Goal: Task Accomplishment & Management: Manage account settings

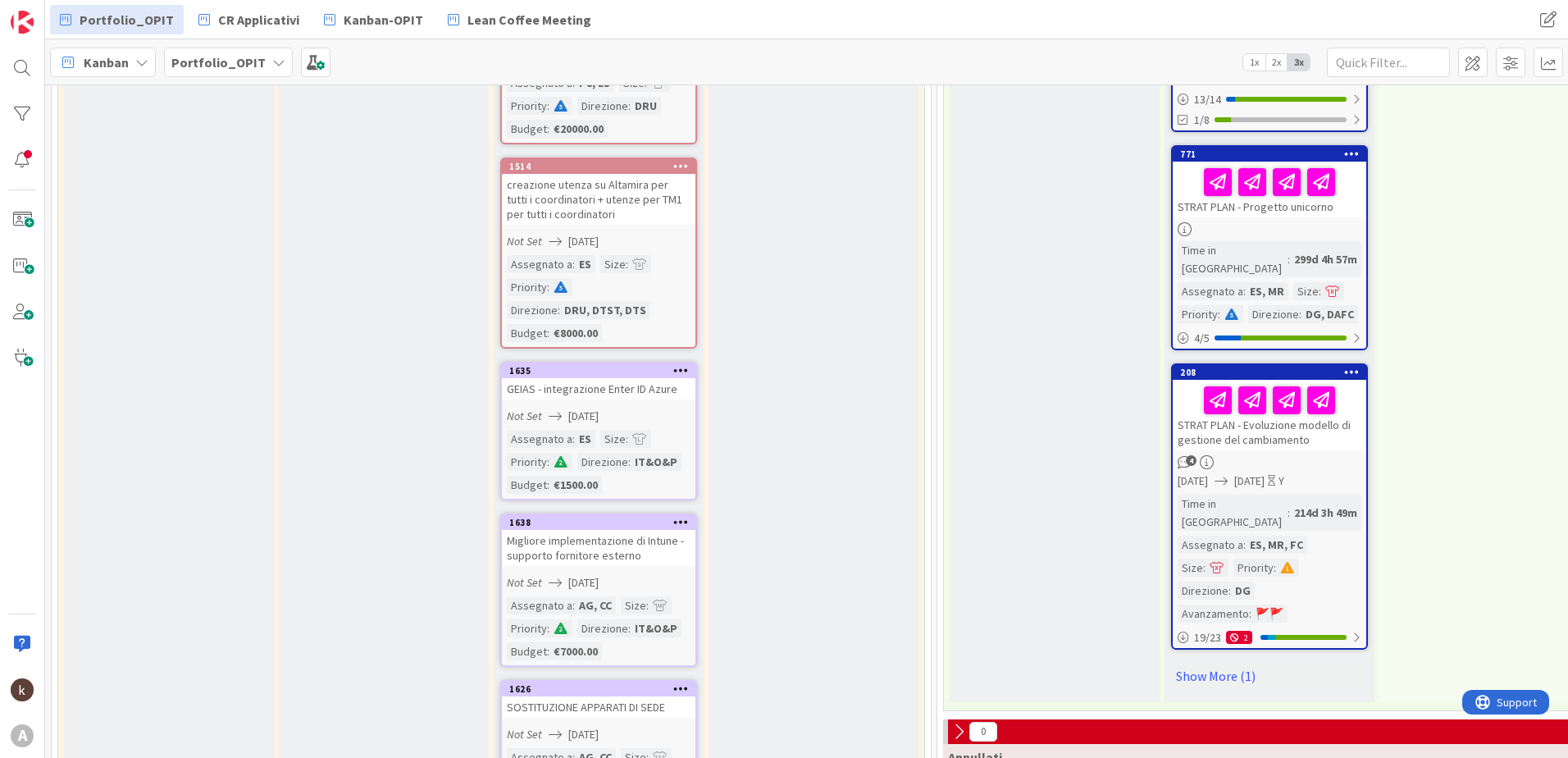
click at [586, 408] on span "[DATE]" at bounding box center [583, 416] width 31 height 18
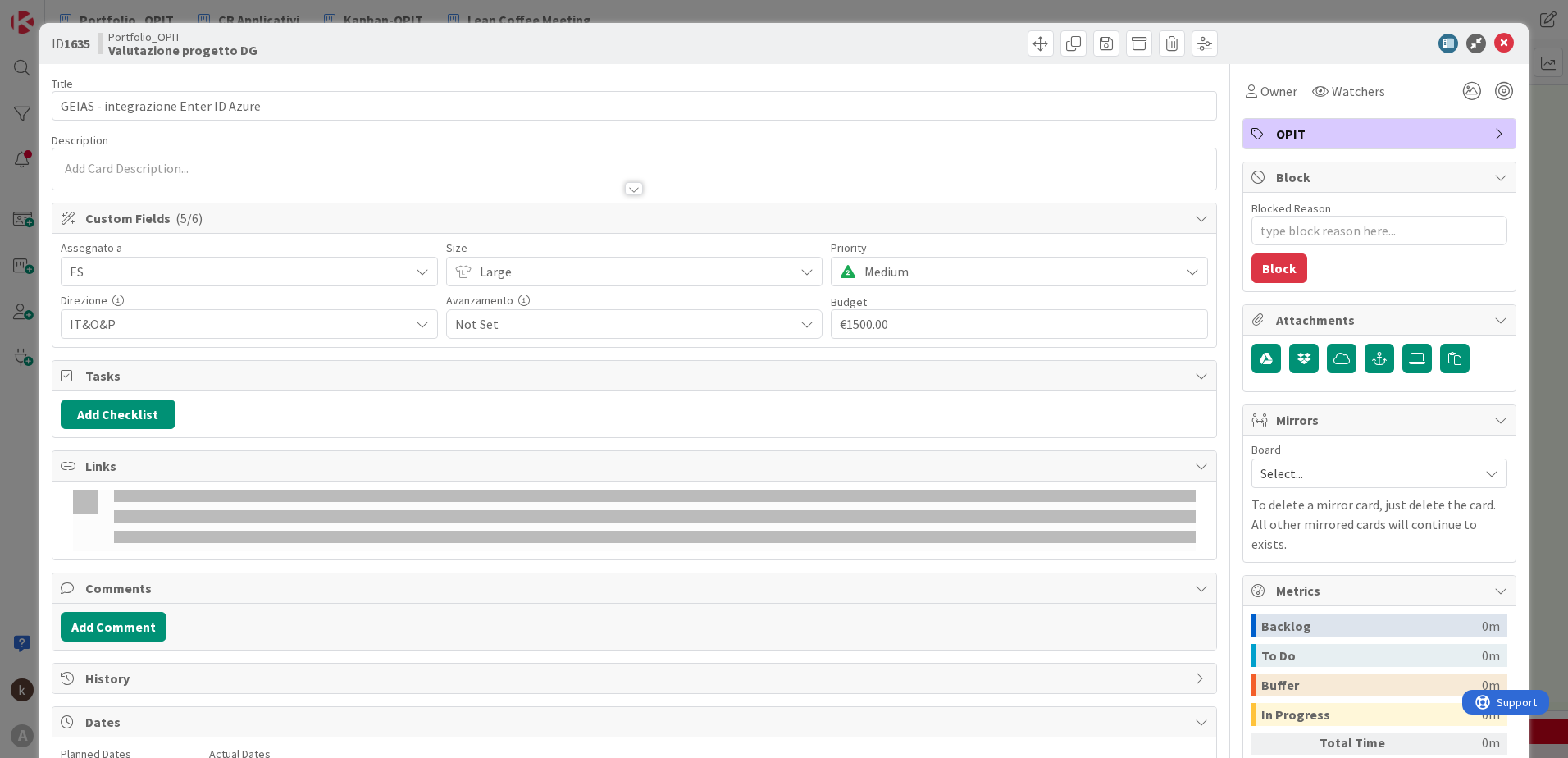
type textarea "x"
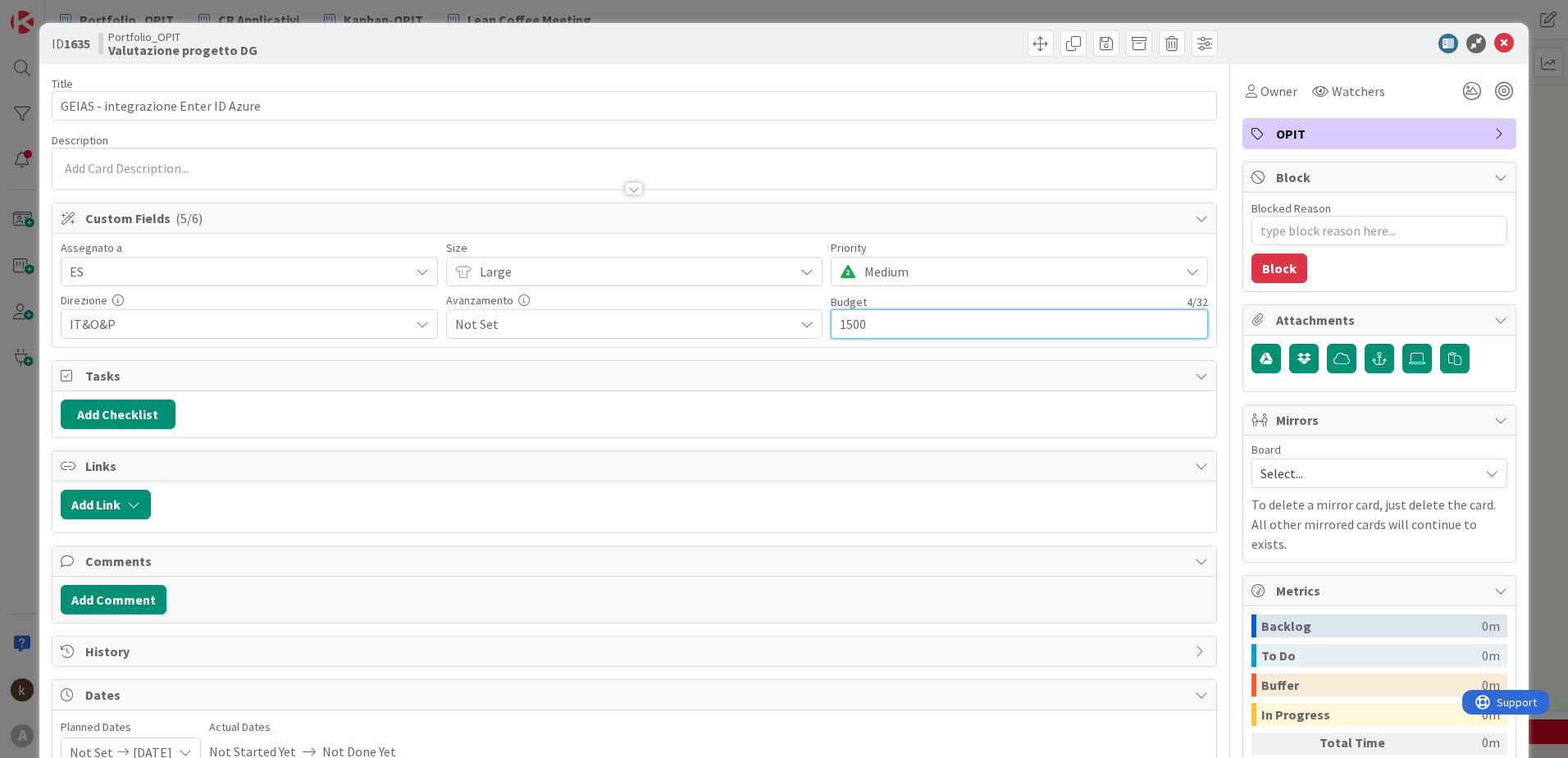
click at [849, 328] on input "1500" at bounding box center [1019, 324] width 377 height 30
type input "00"
type textarea "x"
type input "04"
type textarea "x"
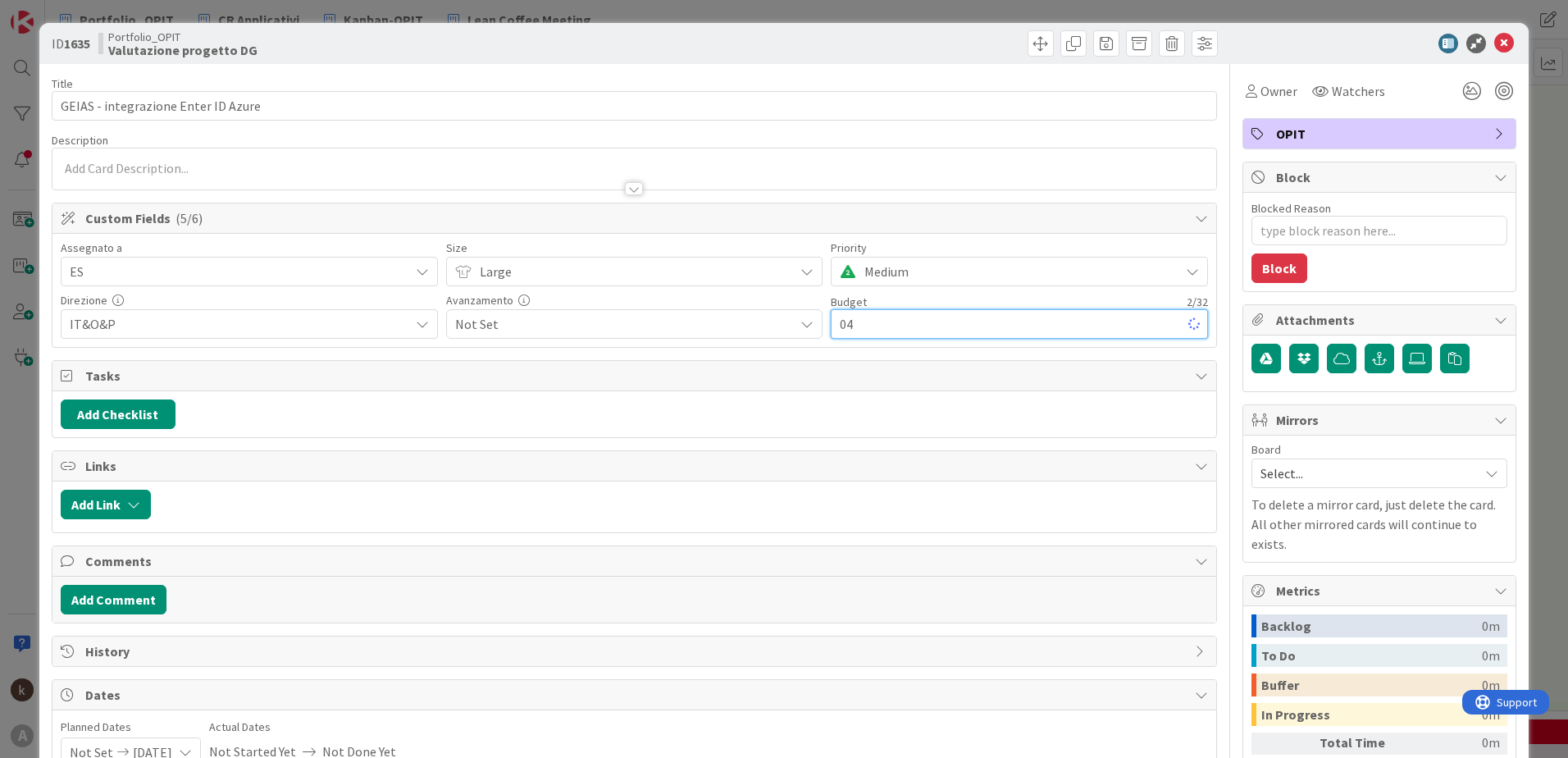
type input "040"
type textarea "x"
type input "40"
type textarea "x"
type input "4"
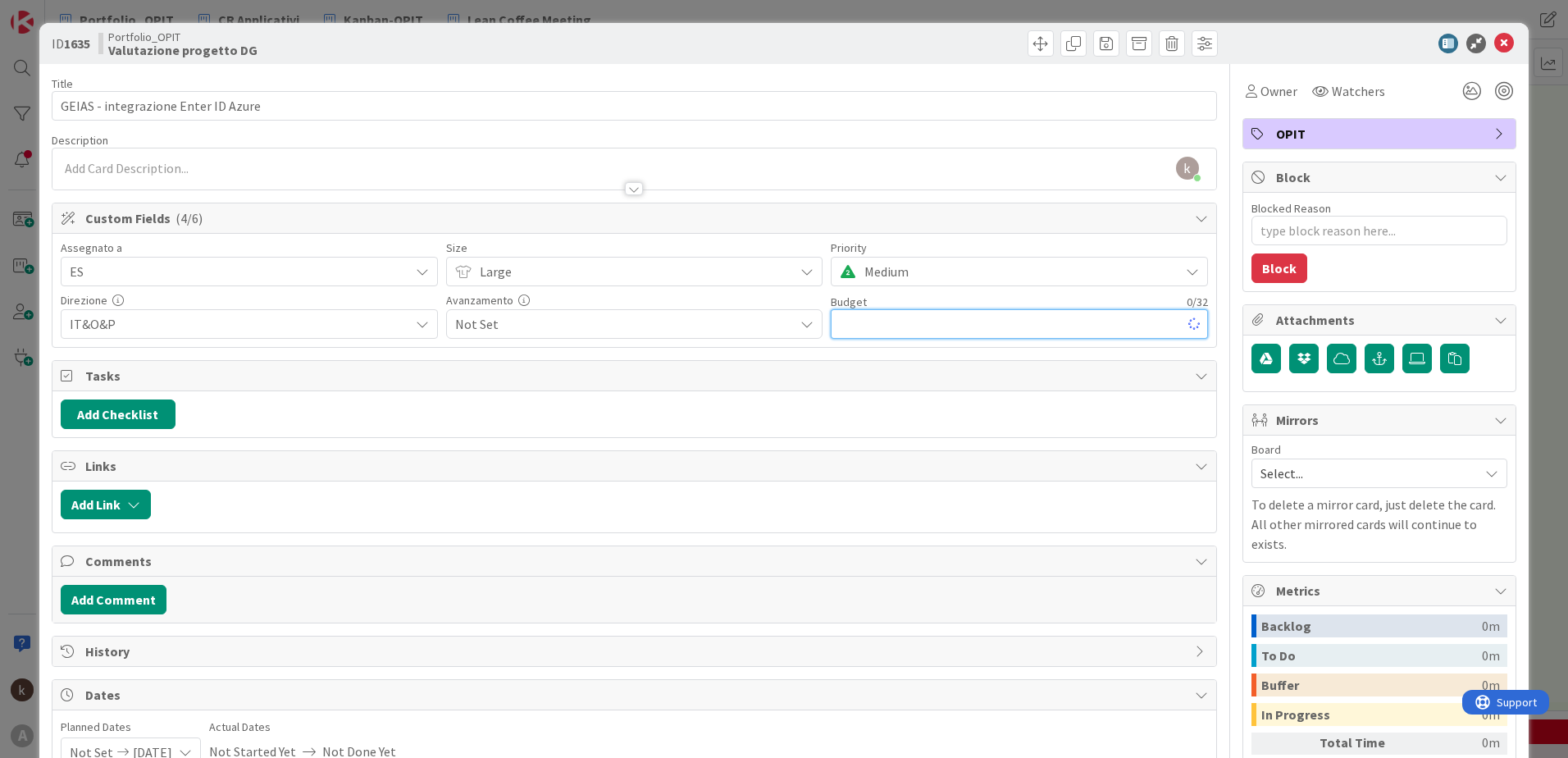
type textarea "x"
type input "4000"
type textarea "x"
type input "€4000.00"
click at [884, 41] on div at bounding box center [928, 44] width 579 height 26
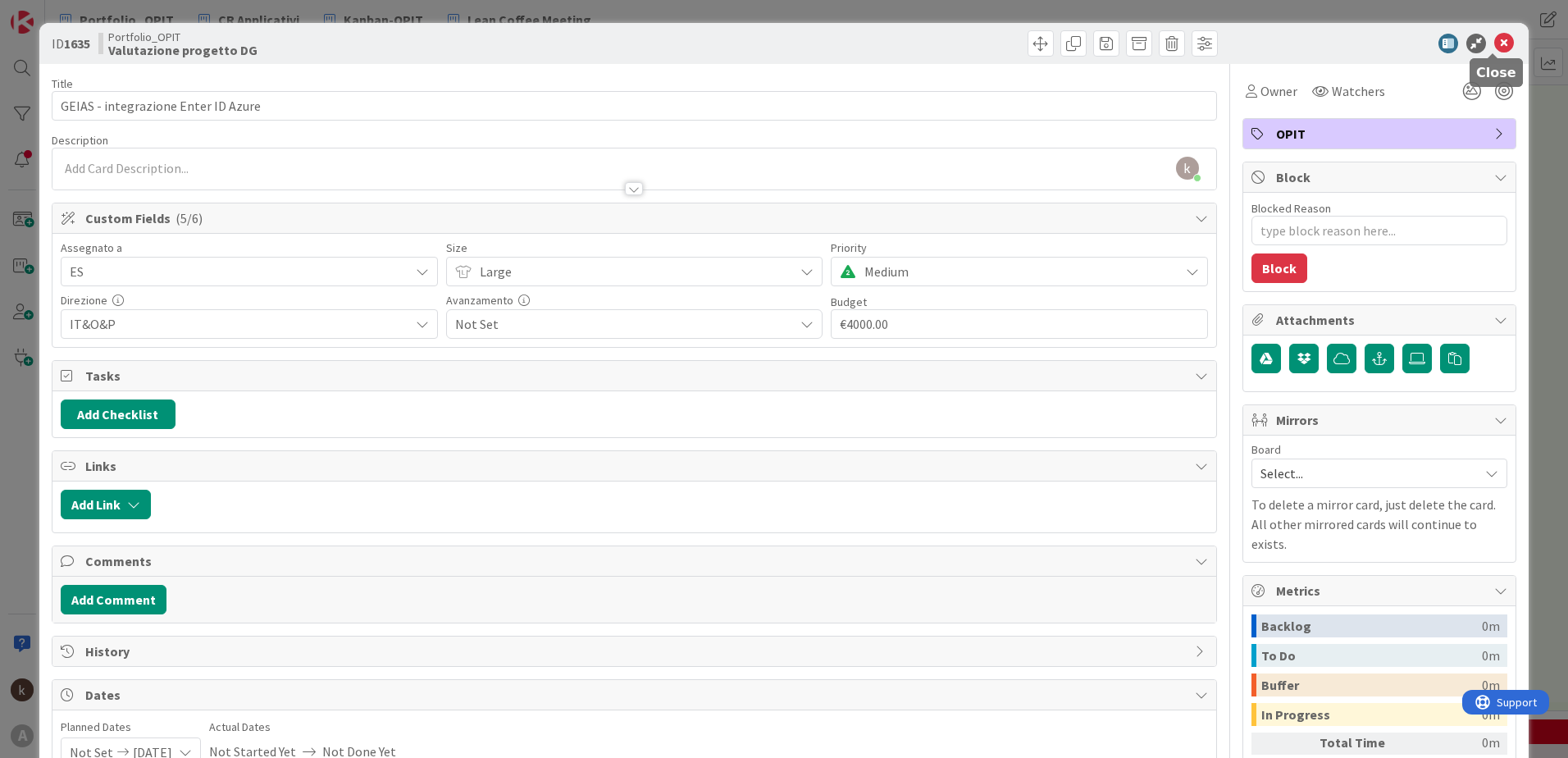
click at [1496, 44] on icon at bounding box center [1503, 43] width 19 height 19
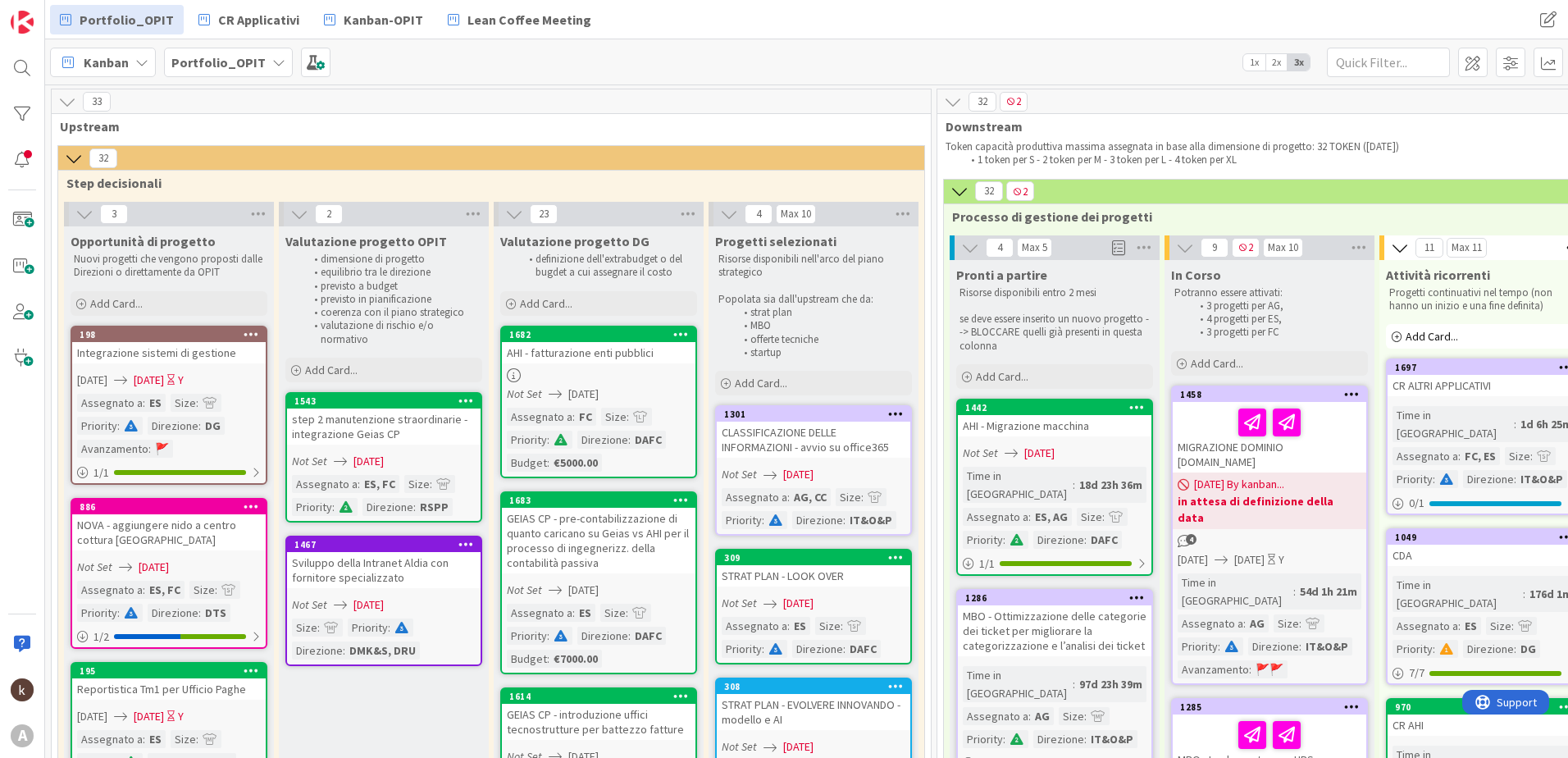
drag, startPoint x: 67, startPoint y: 95, endPoint x: 107, endPoint y: 78, distance: 43.5
click at [67, 95] on icon at bounding box center [67, 101] width 18 height 18
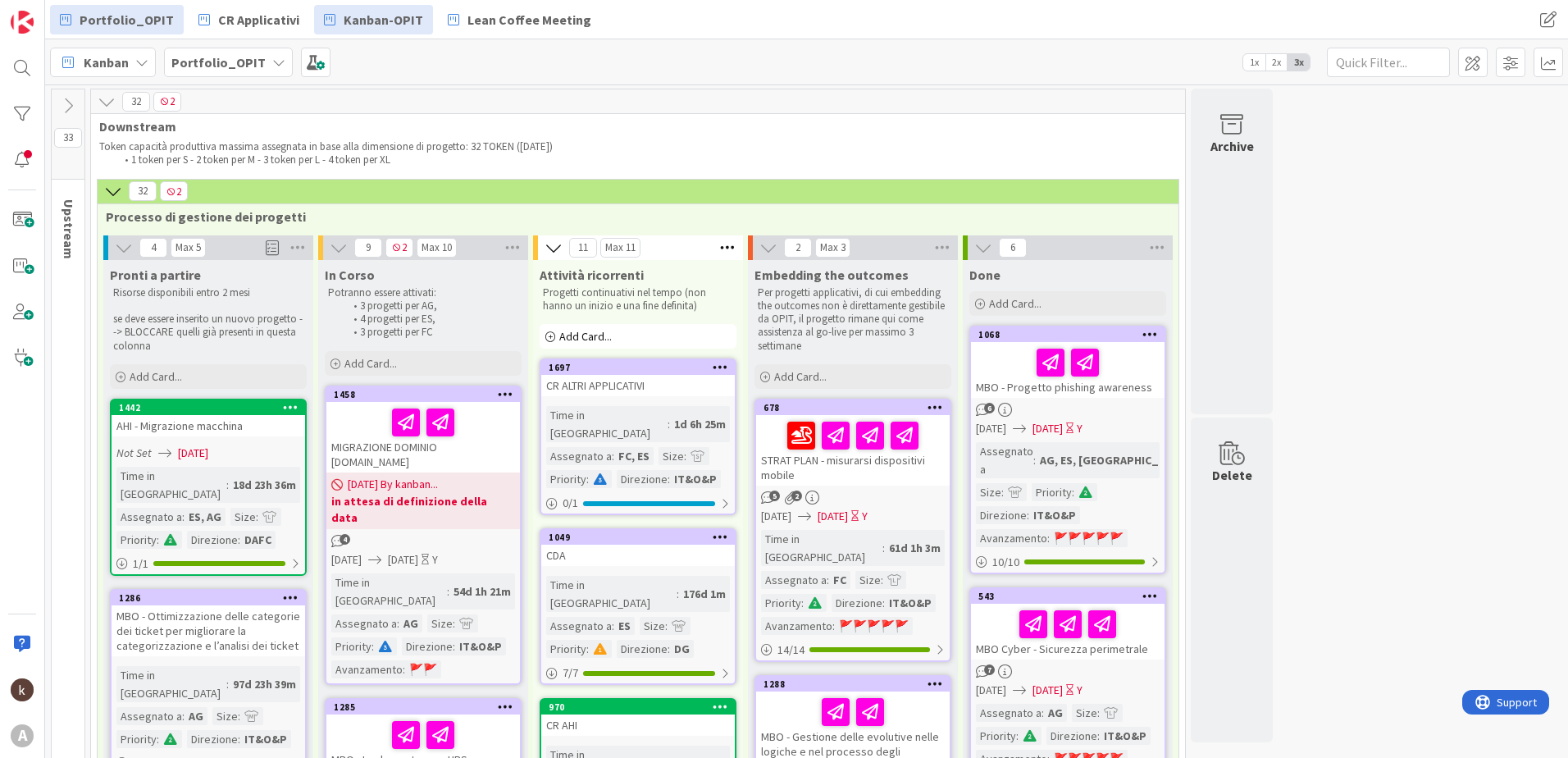
drag, startPoint x: 342, startPoint y: 1, endPoint x: 347, endPoint y: 20, distance: 19.6
click at [347, 20] on span "Kanban-OPIT" at bounding box center [383, 19] width 80 height 19
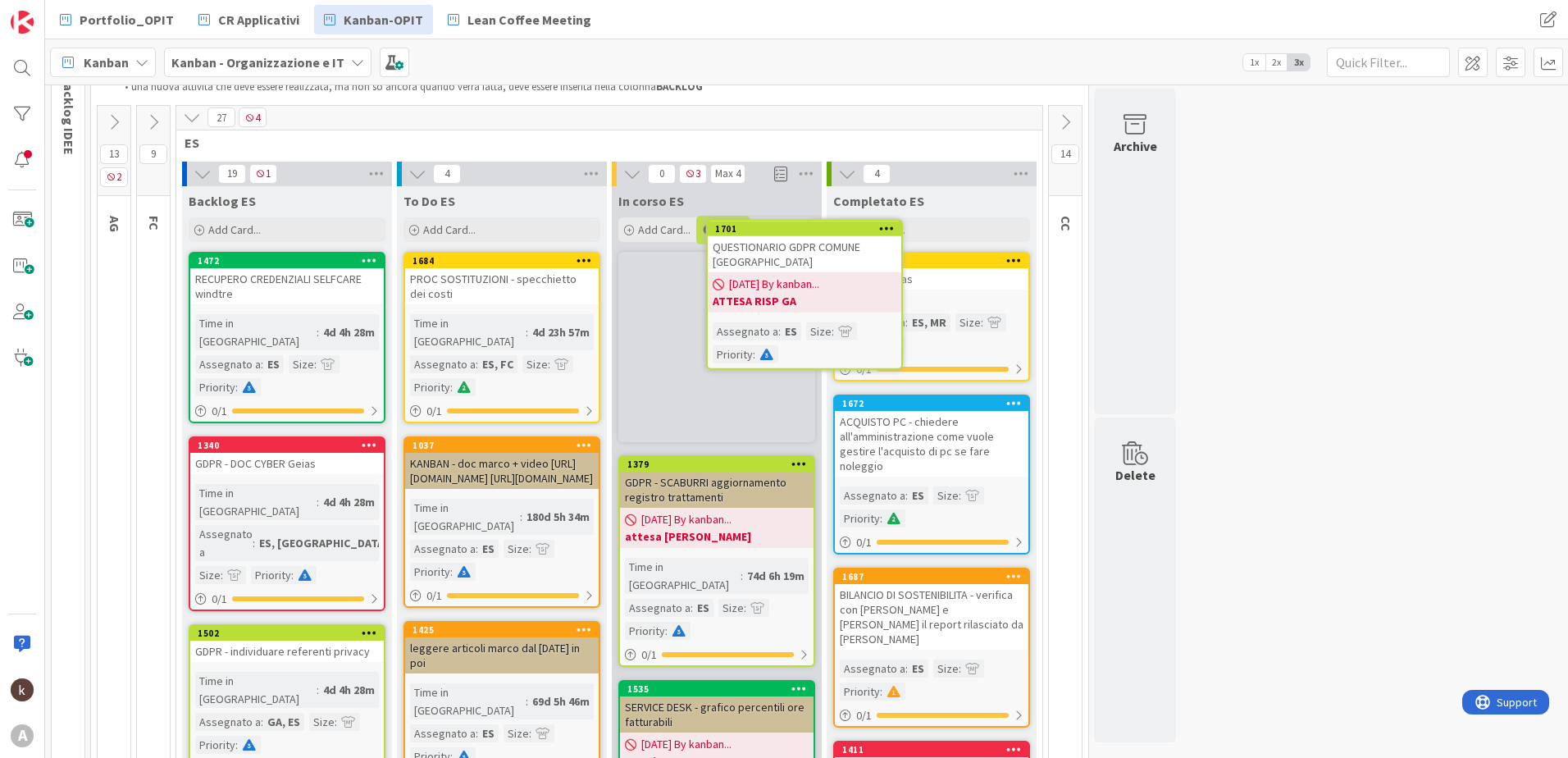
scroll to position [95, 0]
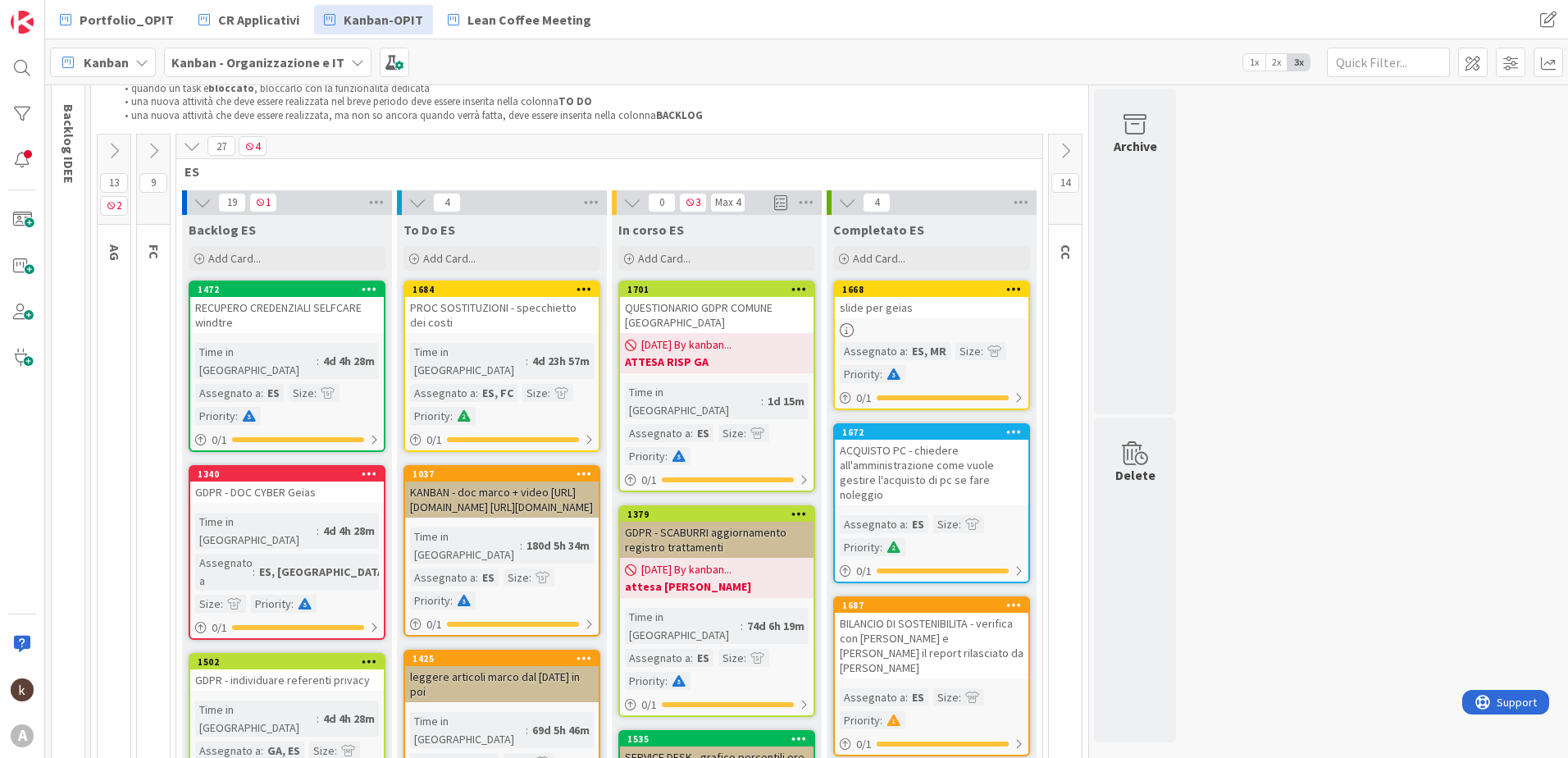
click at [709, 355] on b "ATTESA RISP GA" at bounding box center [717, 362] width 183 height 17
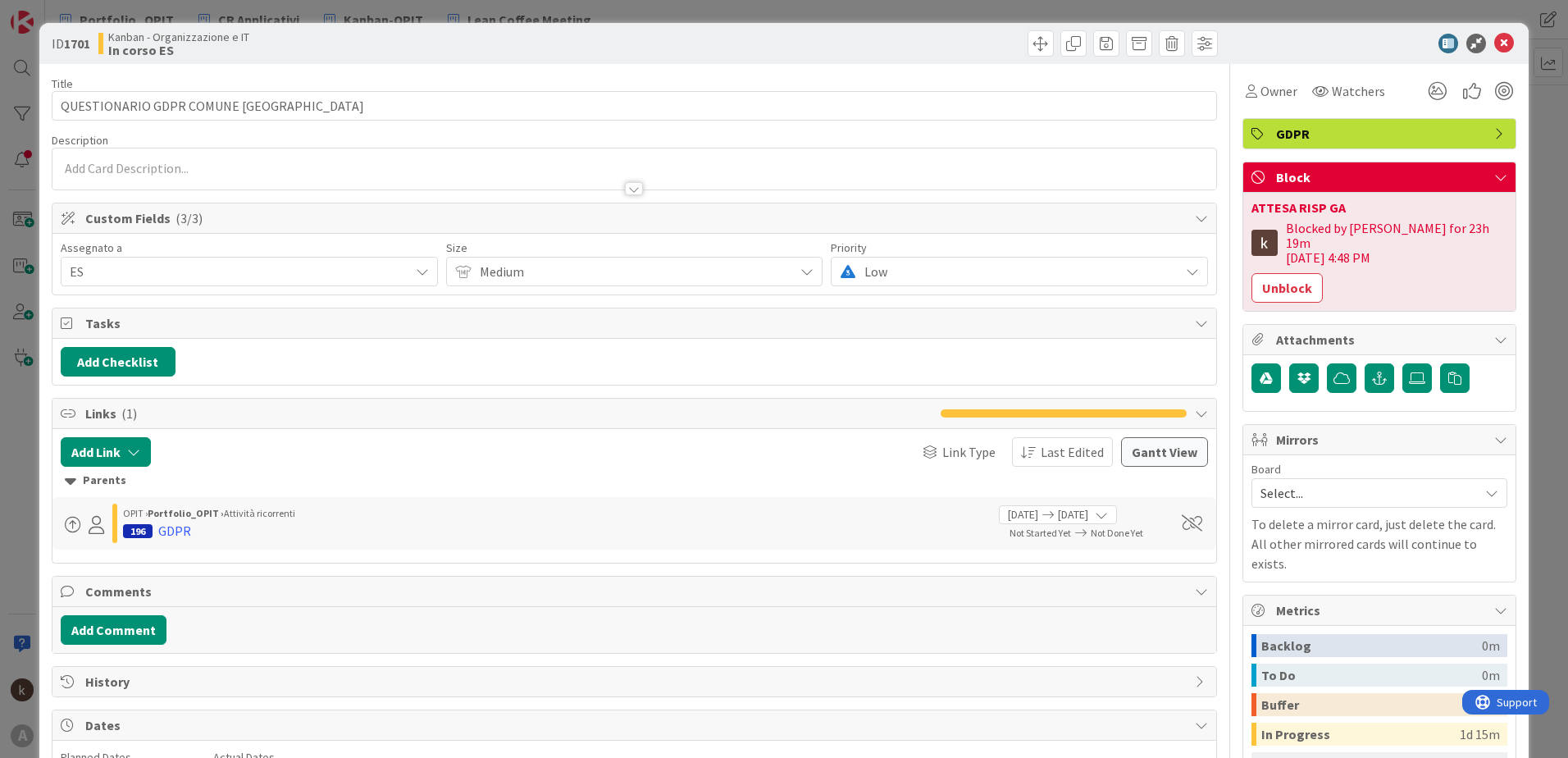
click at [1227, 274] on div "Title 36 / 128 QUESTIONARIO GDPR COMUNE MONT CERVIN Description Owner Watchers …" at bounding box center [784, 538] width 1465 height 950
click at [1251, 275] on button "Unblock" at bounding box center [1286, 288] width 71 height 30
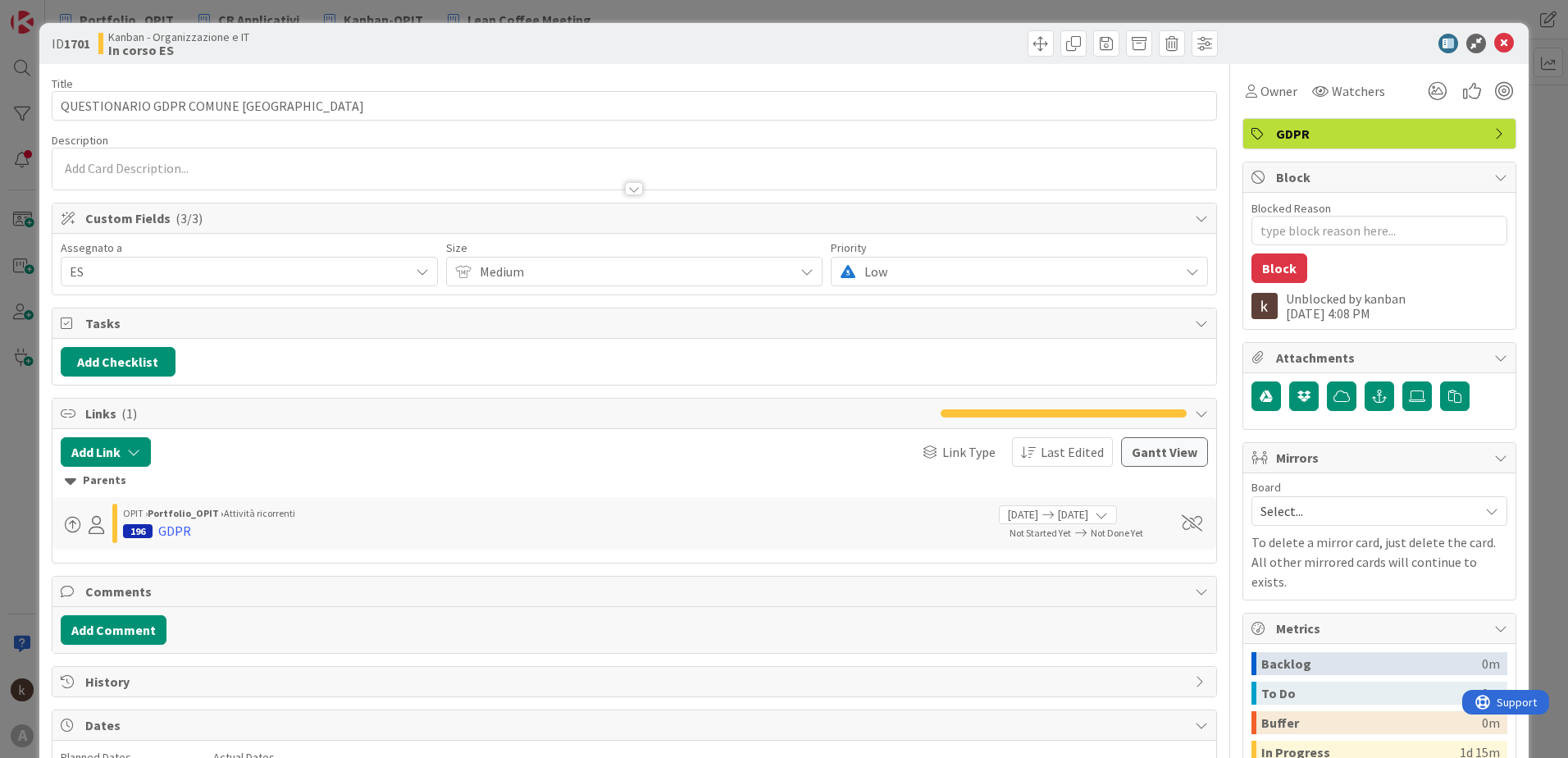
click at [1494, 48] on icon at bounding box center [1503, 43] width 19 height 19
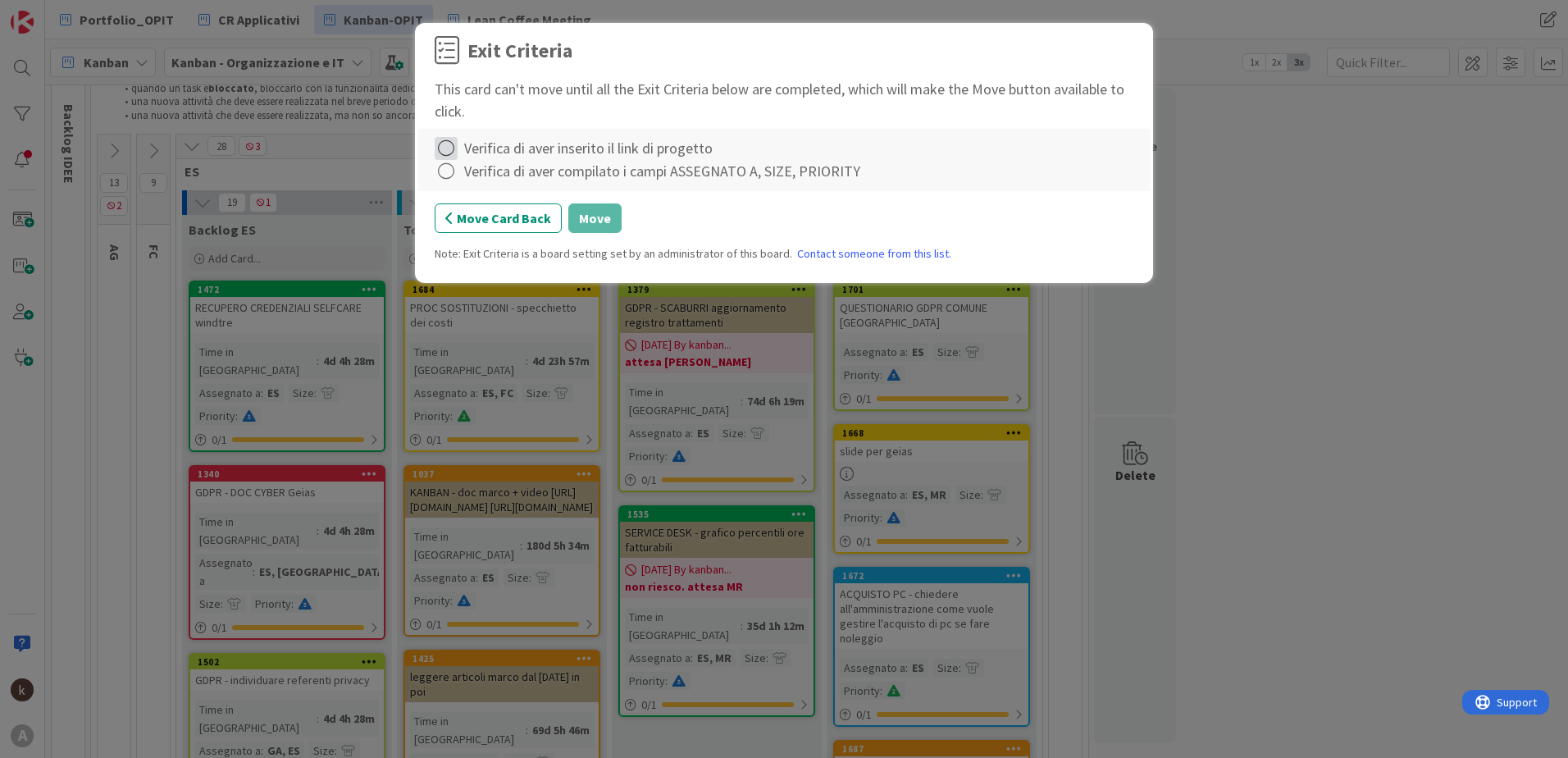
click at [450, 144] on icon at bounding box center [445, 148] width 23 height 23
click at [447, 177] on icon at bounding box center [448, 182] width 11 height 10
click at [447, 164] on icon at bounding box center [445, 171] width 23 height 23
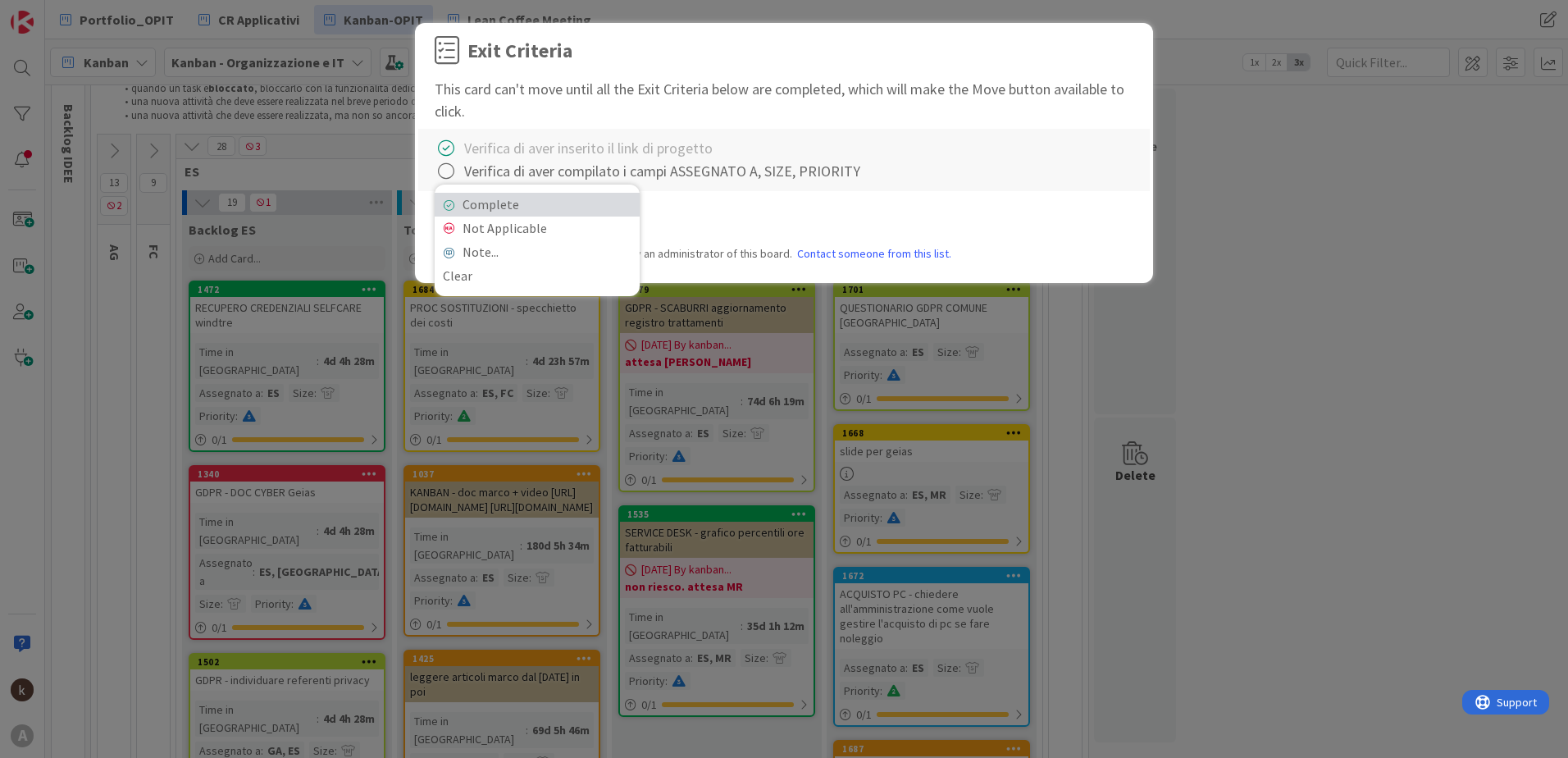
click at [459, 211] on link "Complete" at bounding box center [536, 205] width 205 height 24
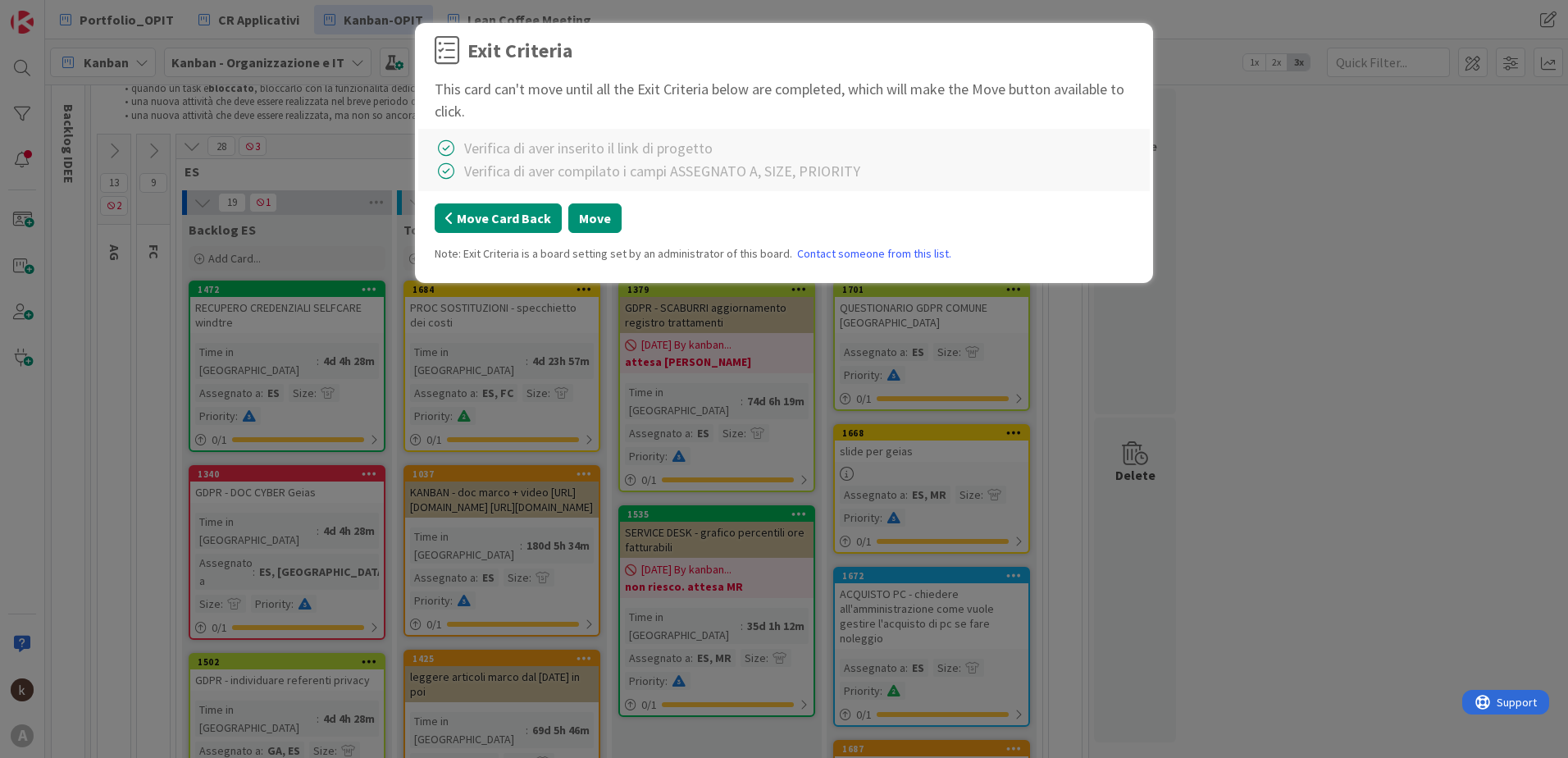
click at [459, 211] on button "Move Card Back" at bounding box center [497, 219] width 127 height 30
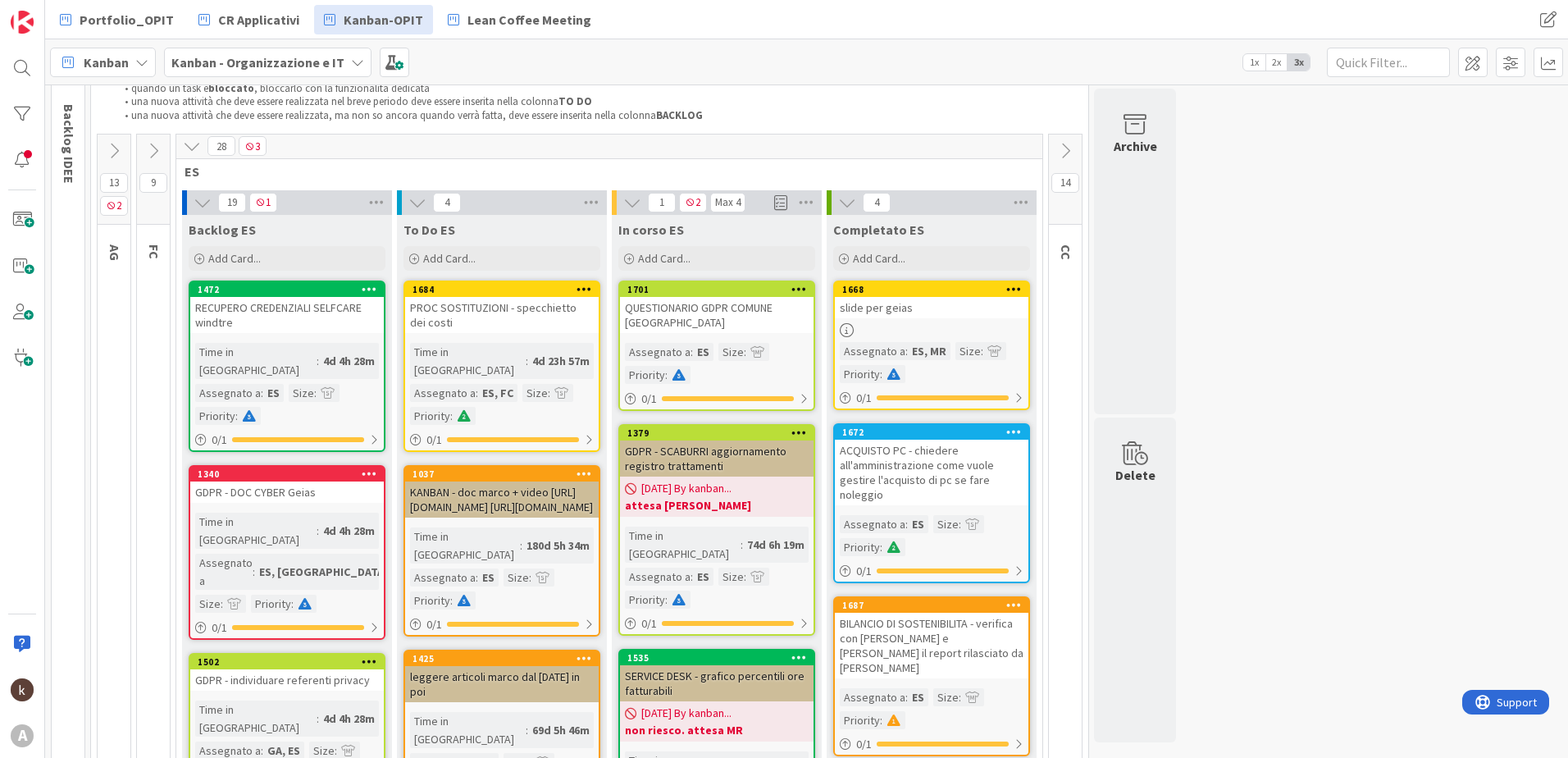
click at [716, 329] on div "QUESTIONARIO GDPR COMUNE [GEOGRAPHIC_DATA]" at bounding box center [716, 315] width 194 height 36
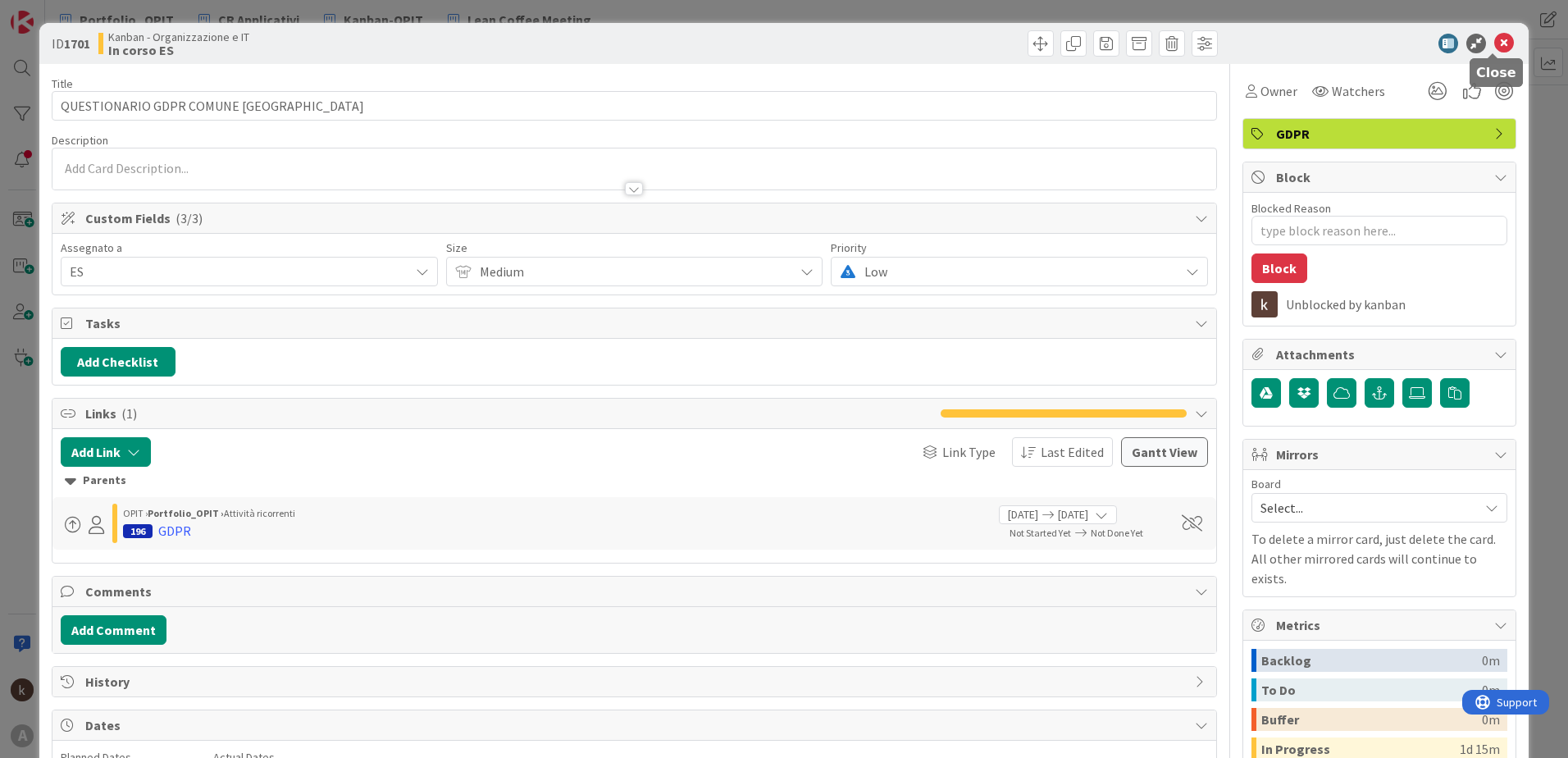
click at [1498, 46] on icon at bounding box center [1503, 43] width 19 height 19
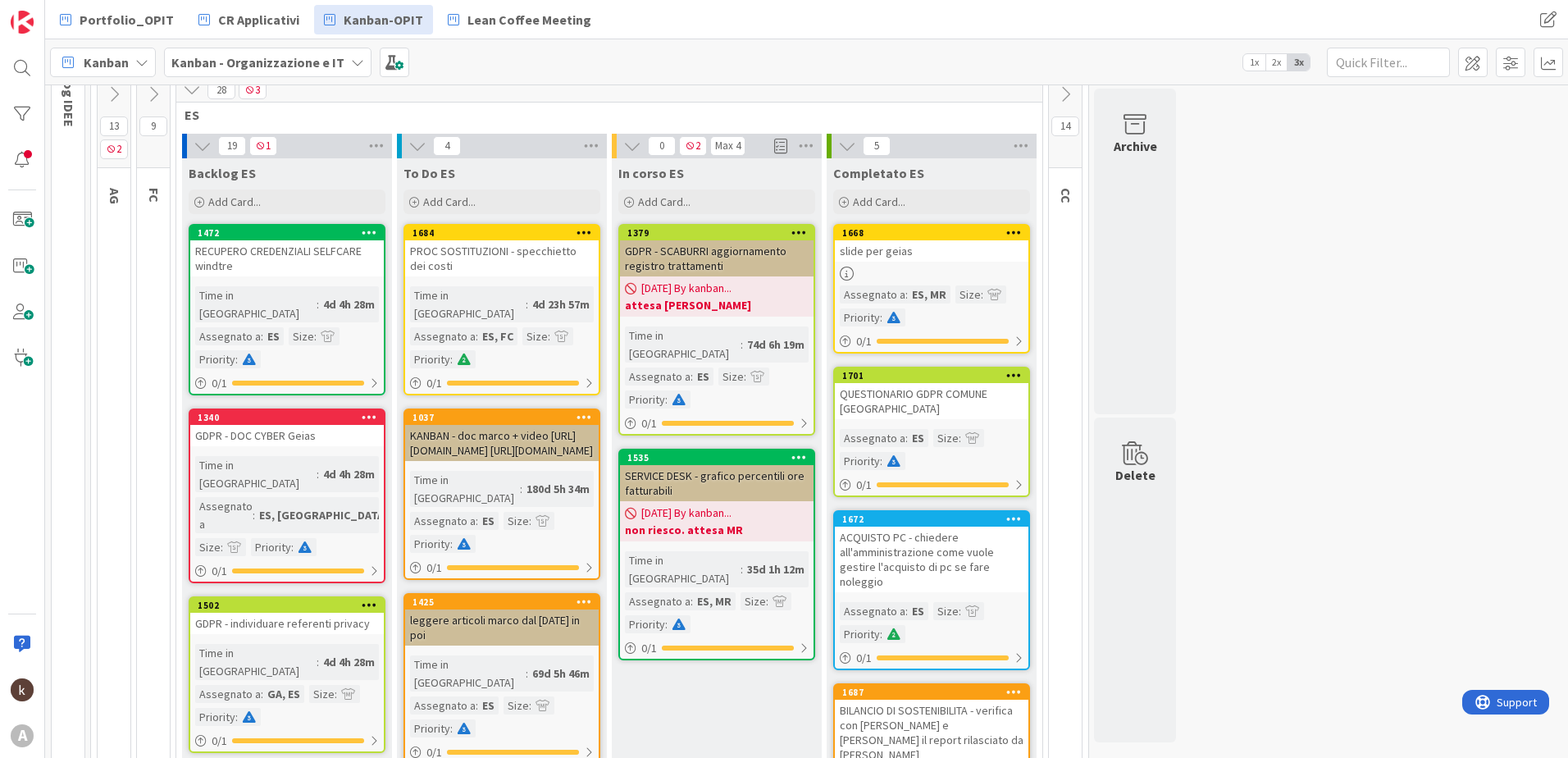
scroll to position [177, 0]
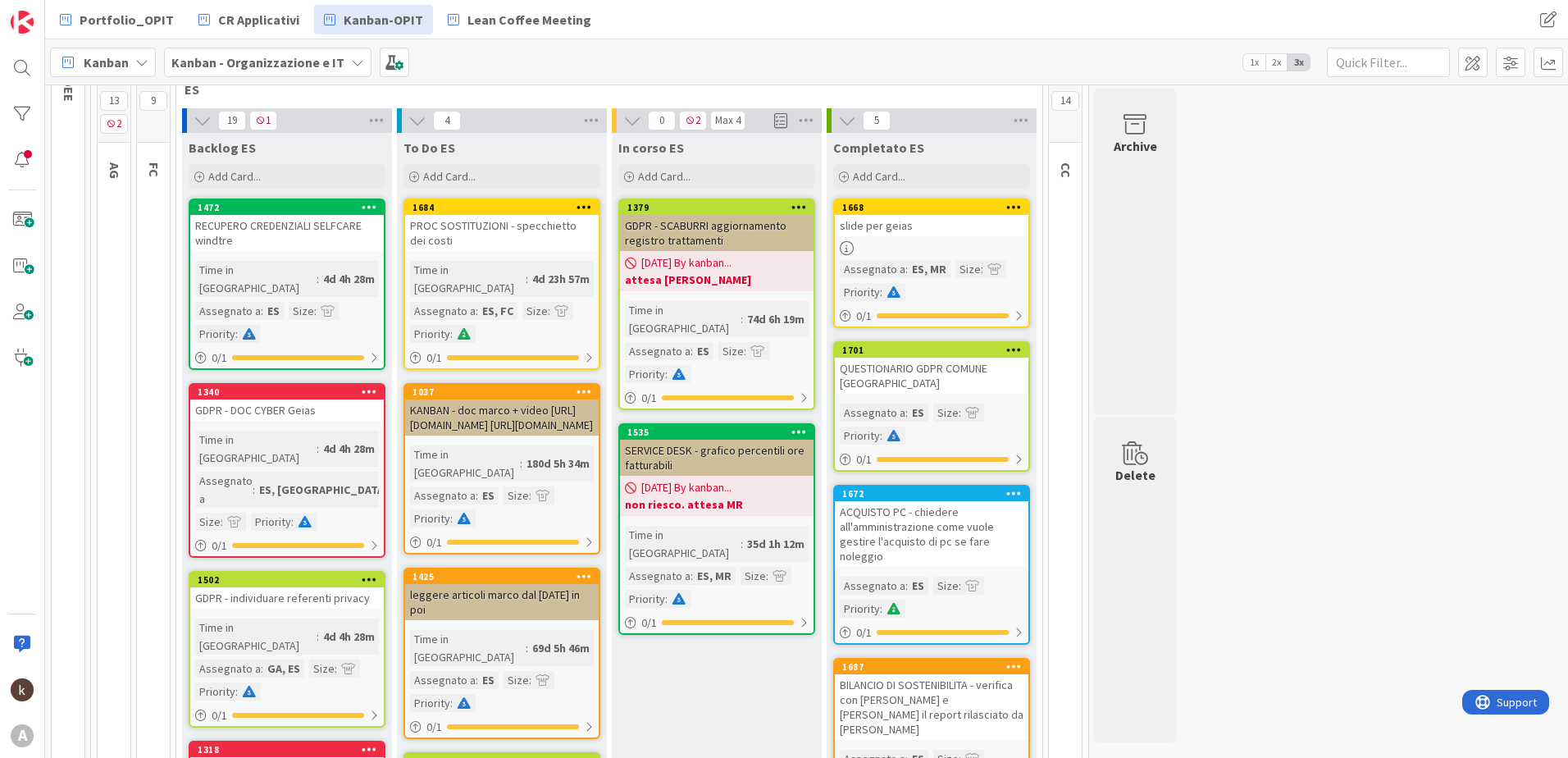
click at [709, 258] on span "[DATE] By kanban..." at bounding box center [685, 263] width 90 height 18
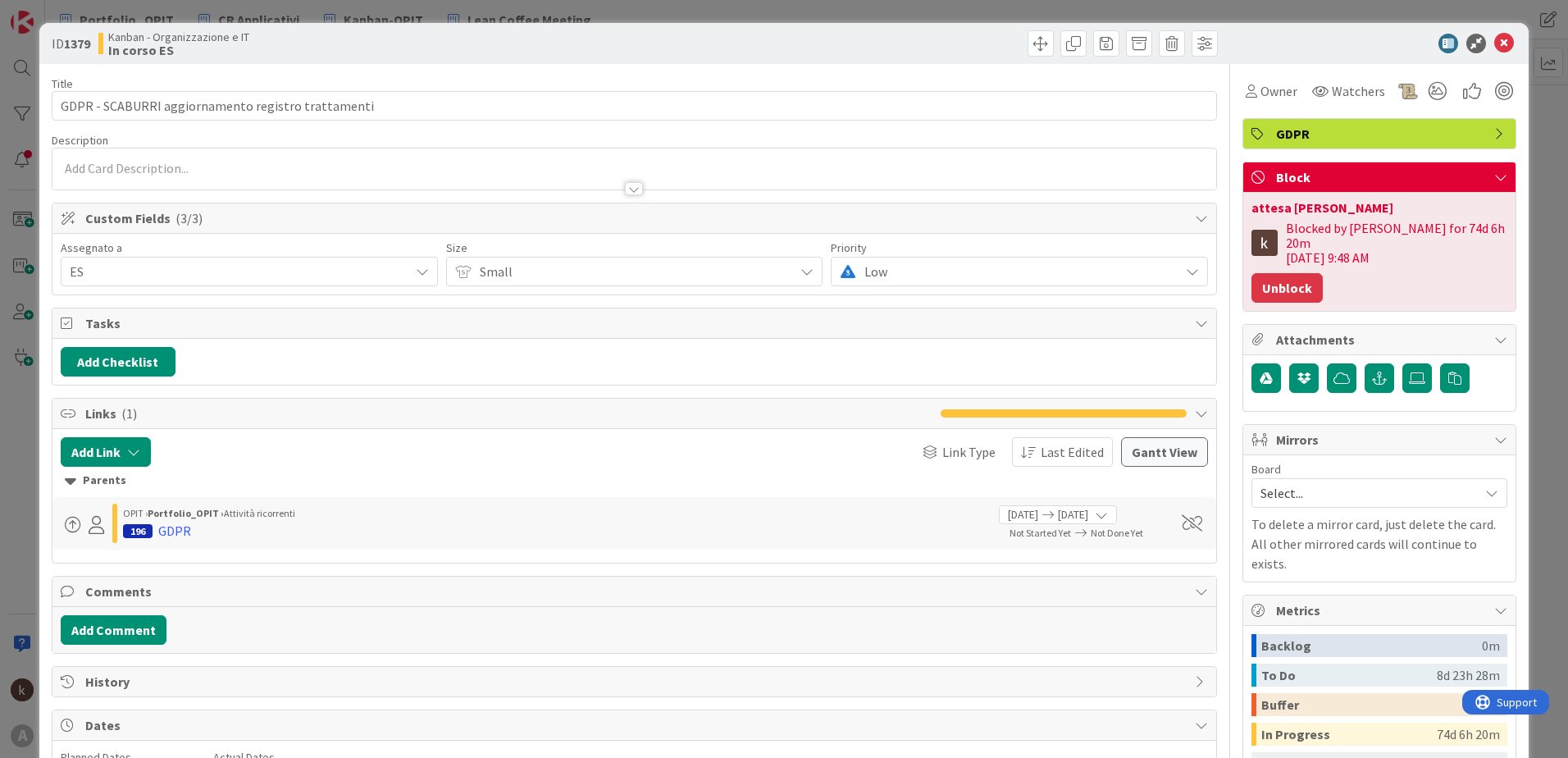
click at [1272, 273] on button "Unblock" at bounding box center [1286, 288] width 71 height 30
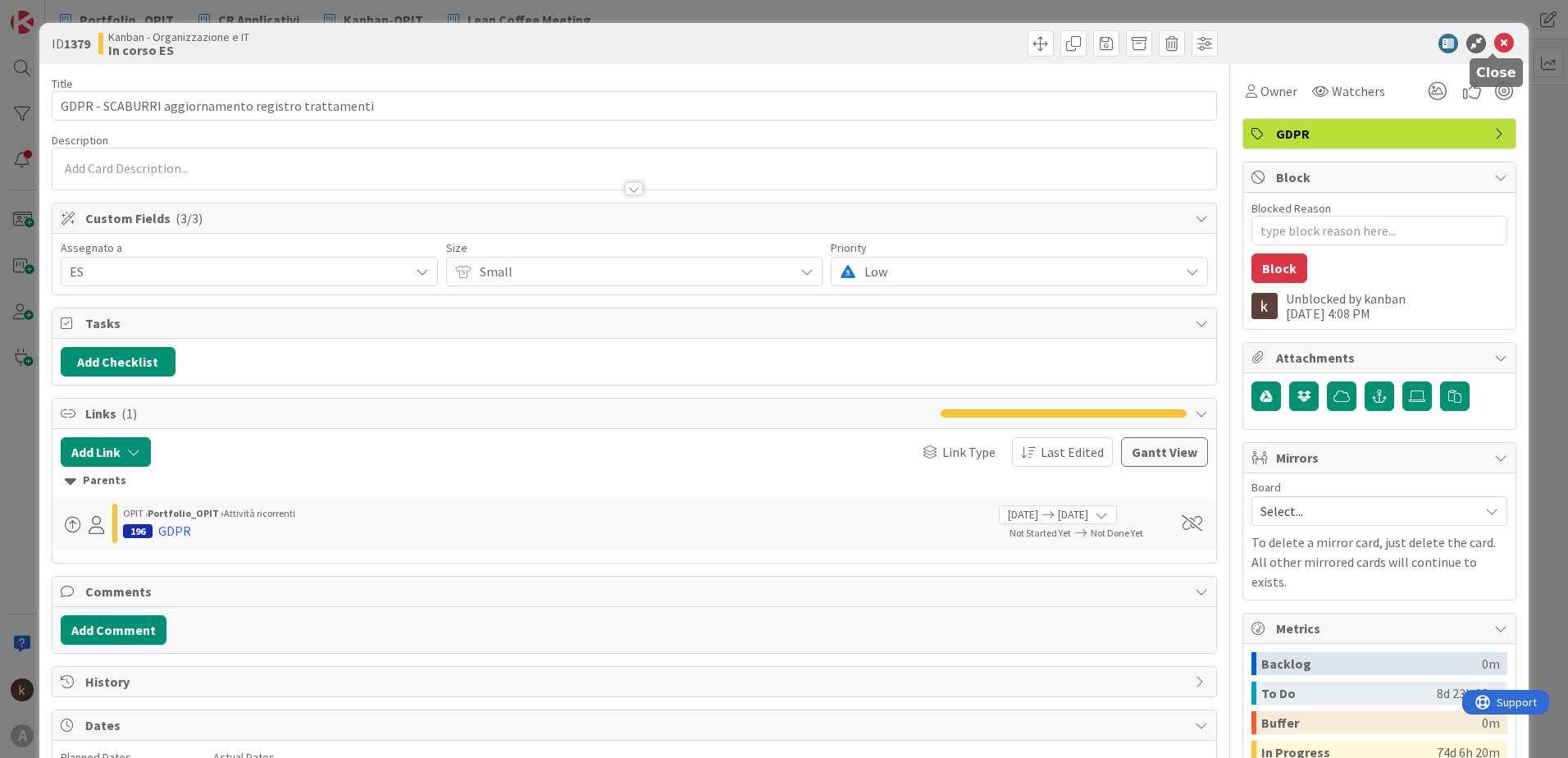
click at [1496, 36] on icon at bounding box center [1503, 43] width 19 height 19
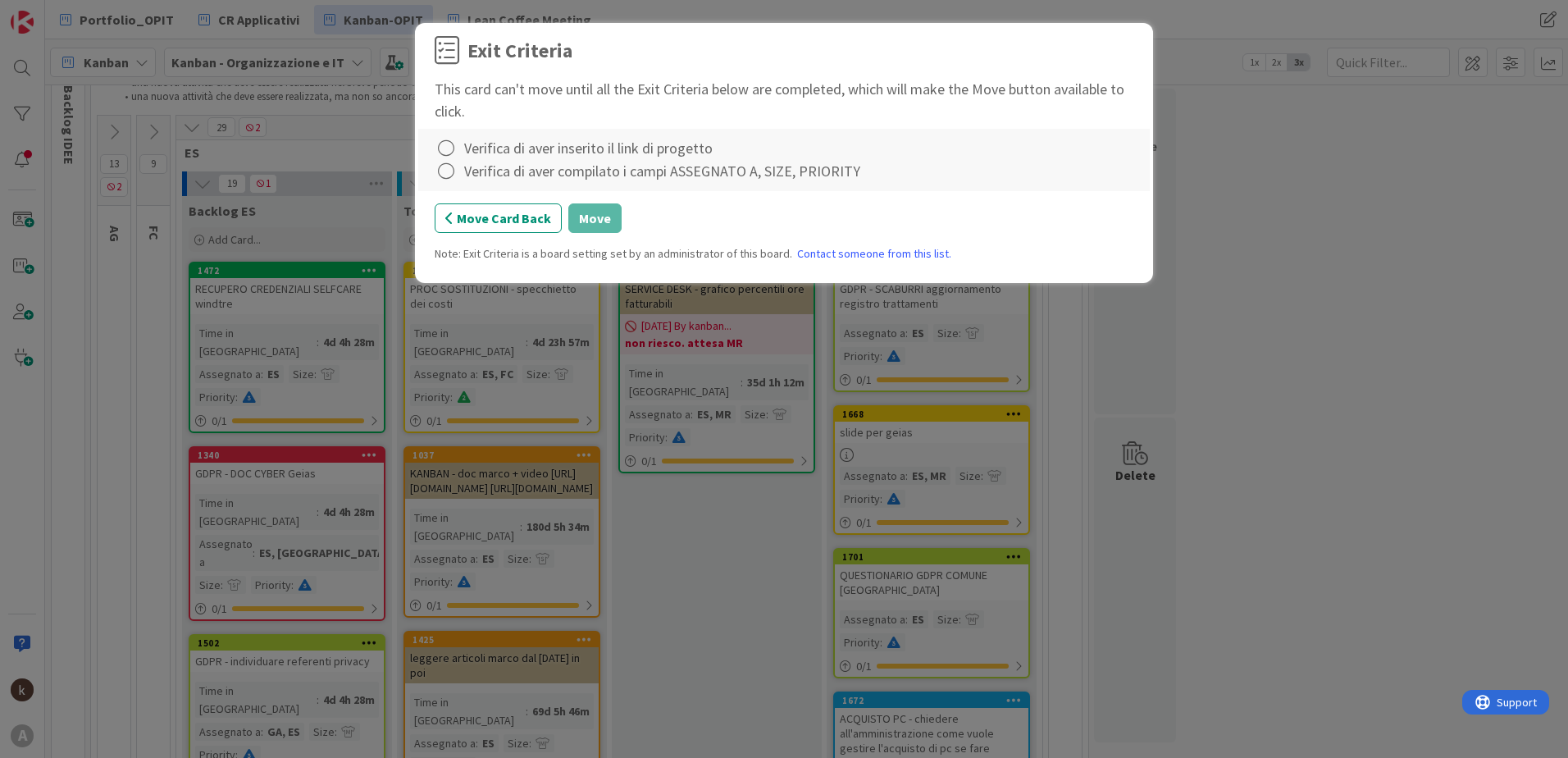
click at [540, 157] on div "Verifica di aver inserito il link di progetto" at bounding box center [588, 148] width 248 height 22
click at [443, 147] on icon at bounding box center [445, 148] width 23 height 23
click at [454, 178] on icon at bounding box center [448, 182] width 11 height 10
click at [455, 174] on icon at bounding box center [445, 171] width 23 height 23
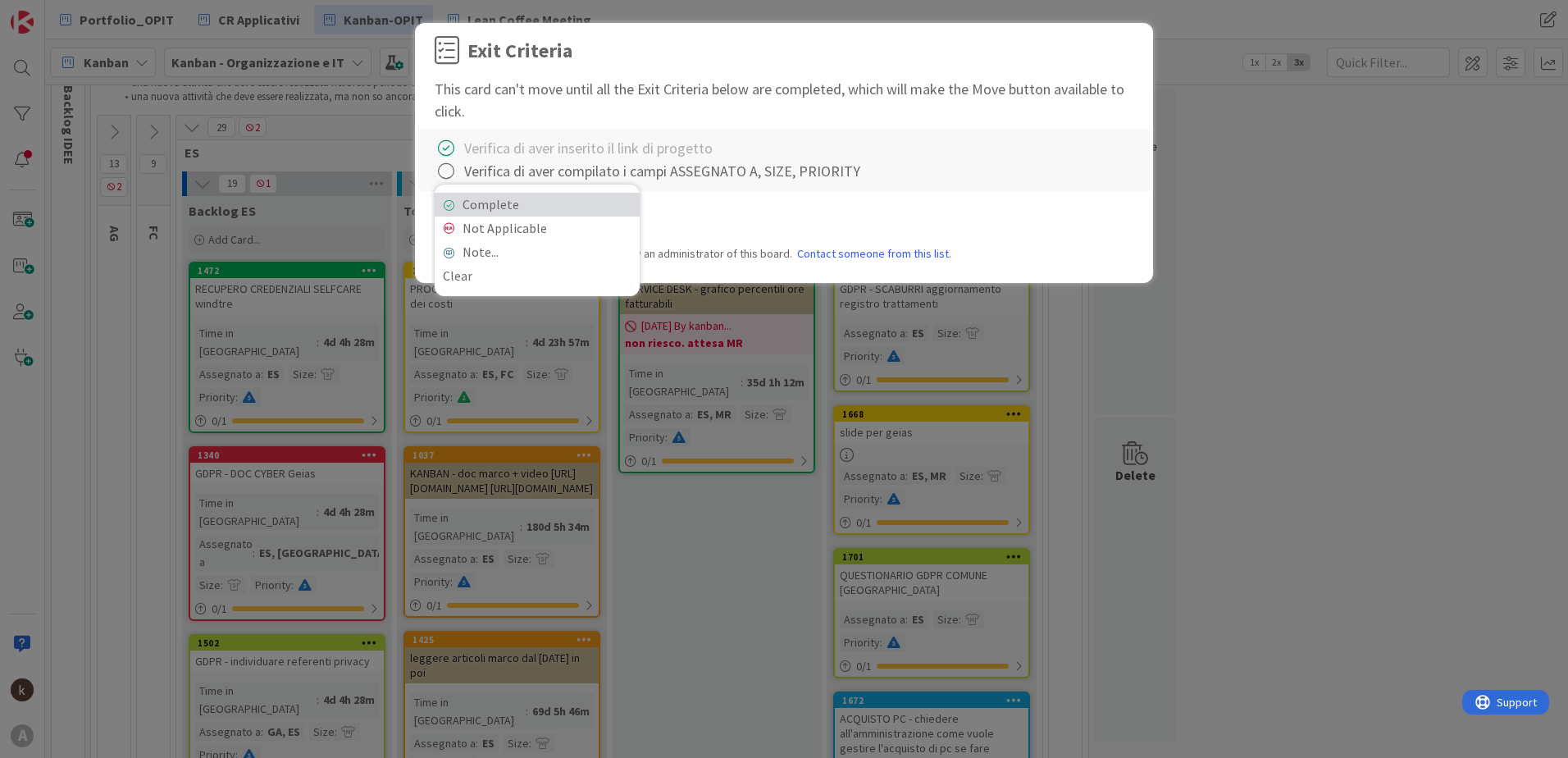
click at [455, 196] on link "Complete" at bounding box center [536, 205] width 205 height 24
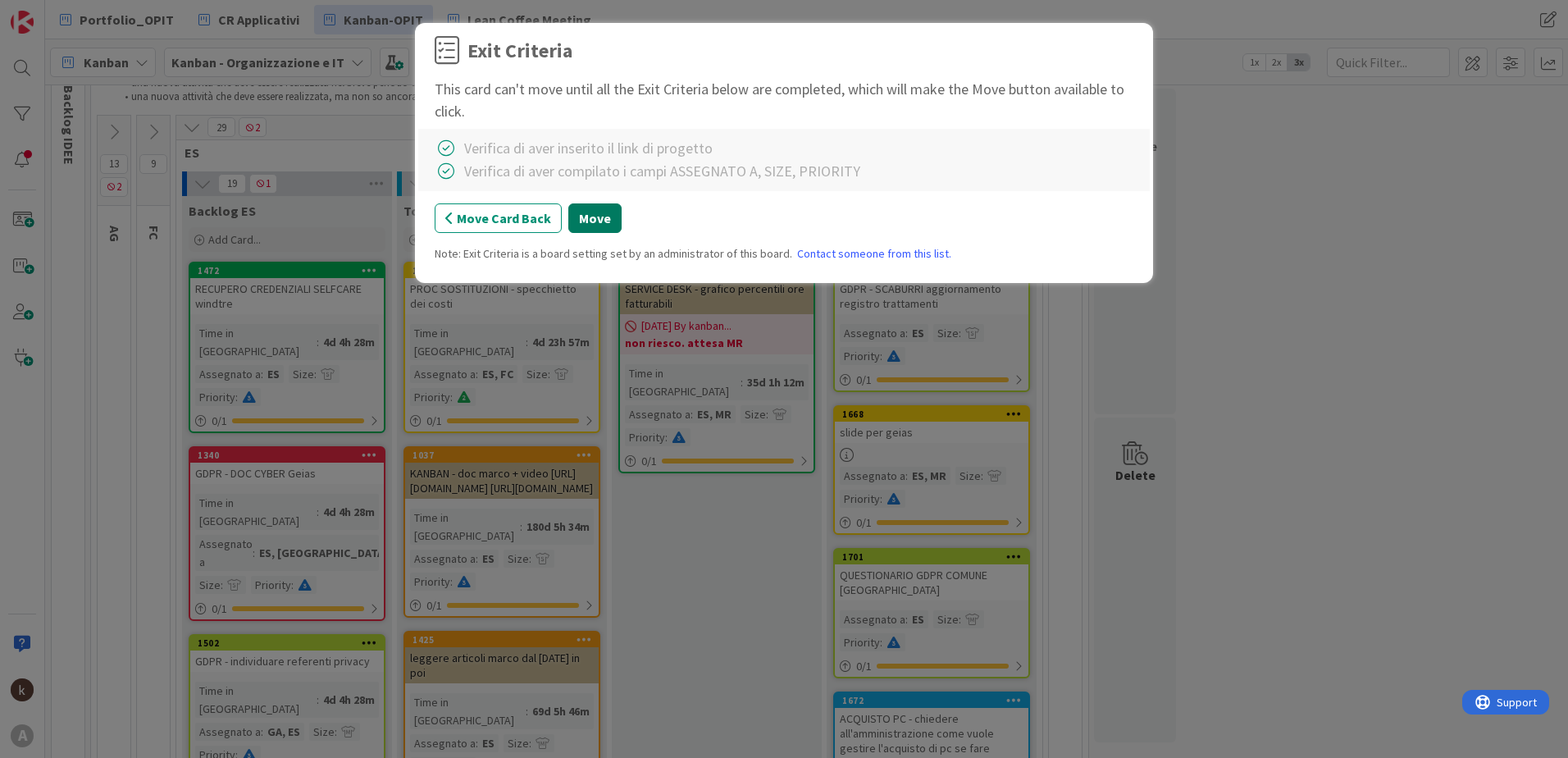
click at [583, 219] on button "Move" at bounding box center [596, 219] width 54 height 30
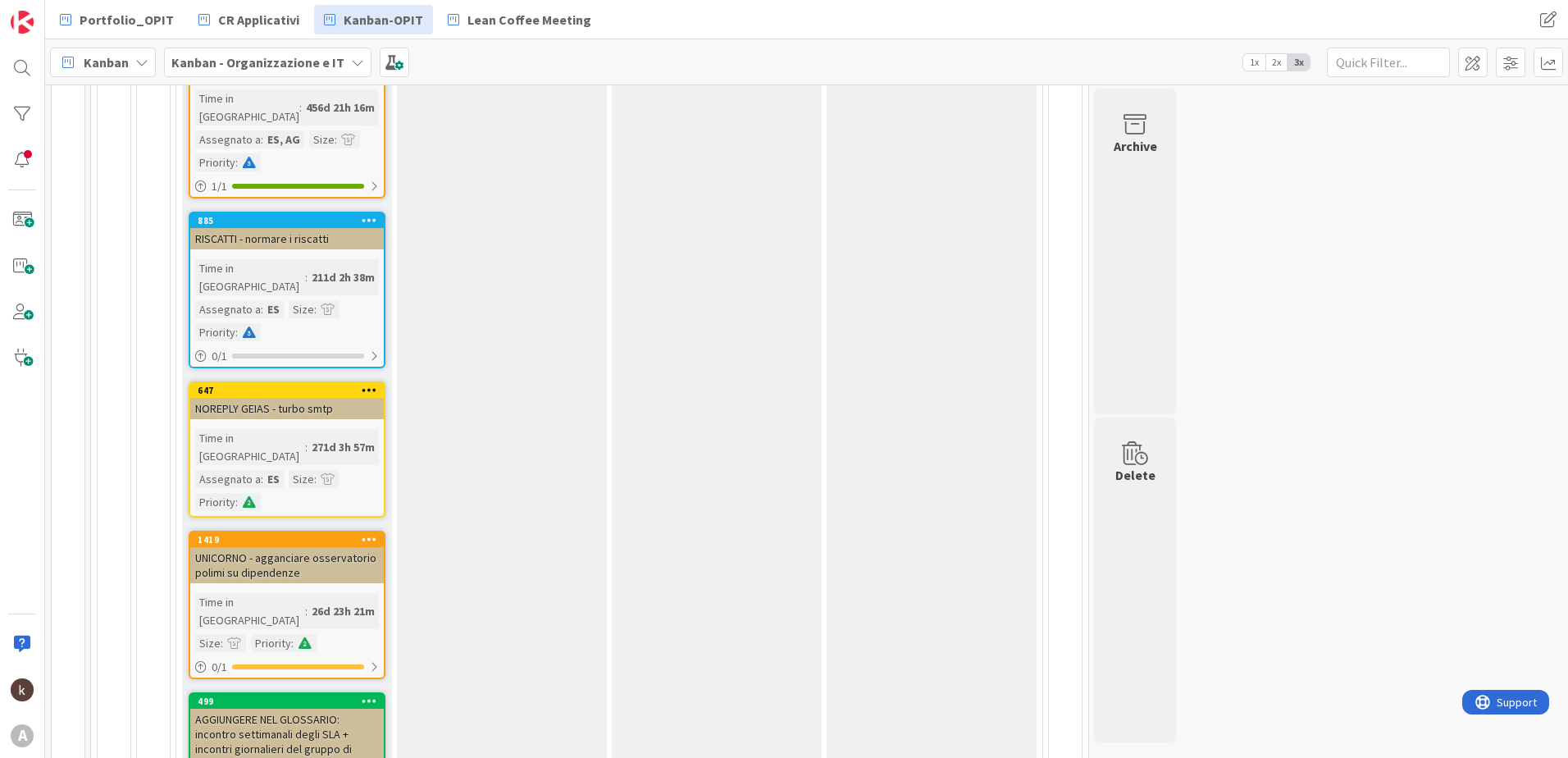
scroll to position [1330, 0]
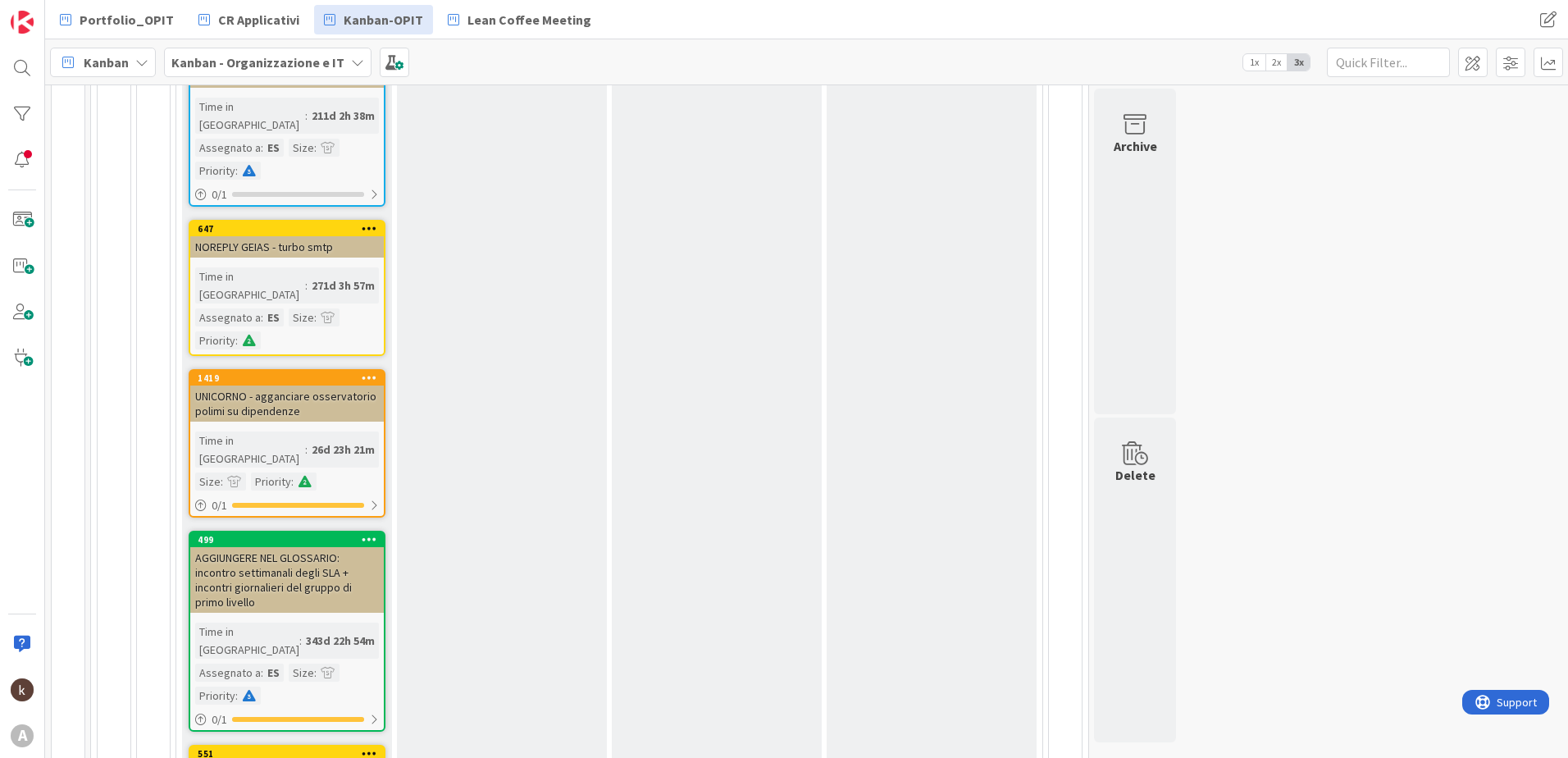
scroll to position [1495, 0]
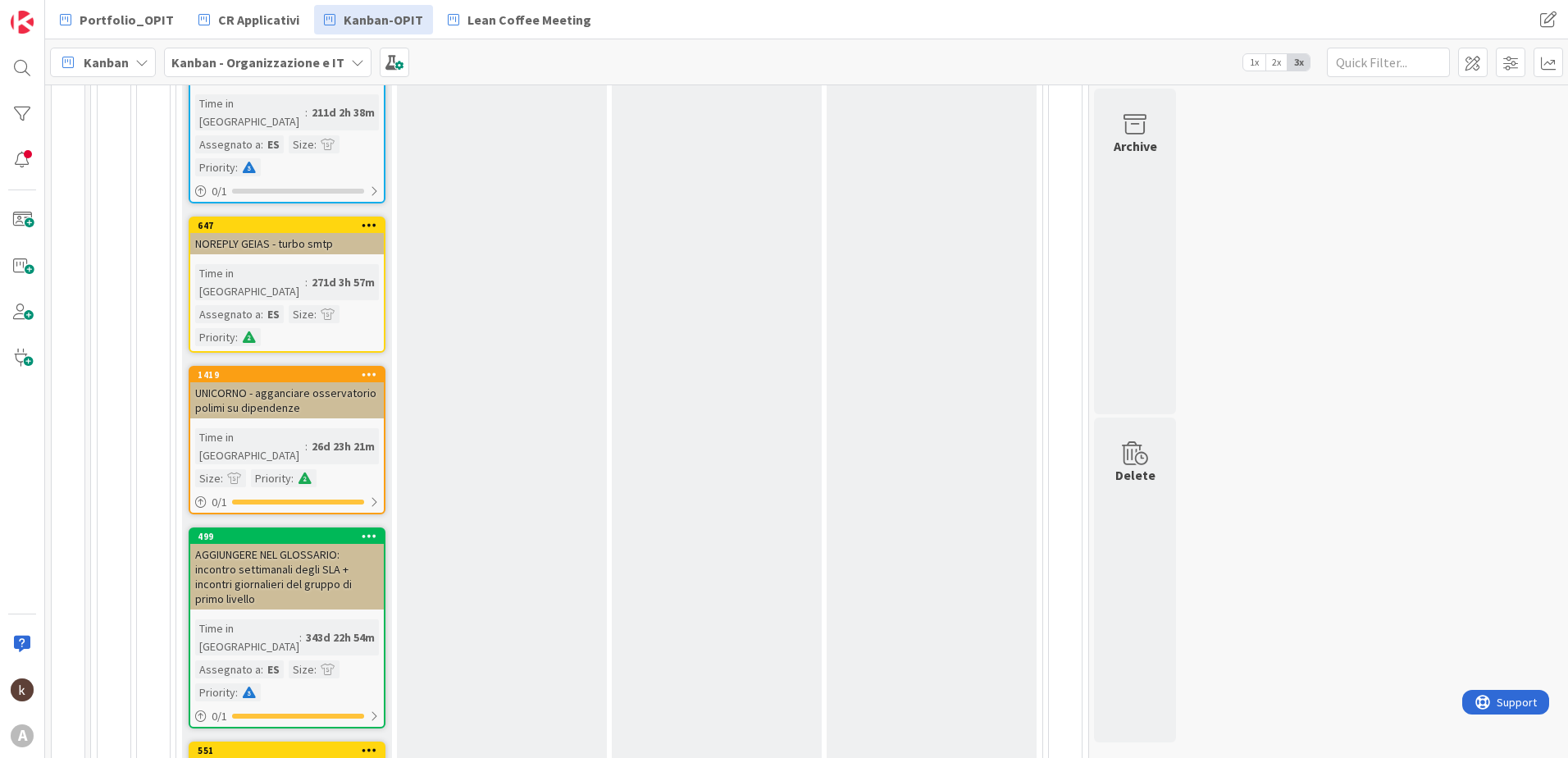
click at [369, 369] on icon at bounding box center [370, 374] width 16 height 11
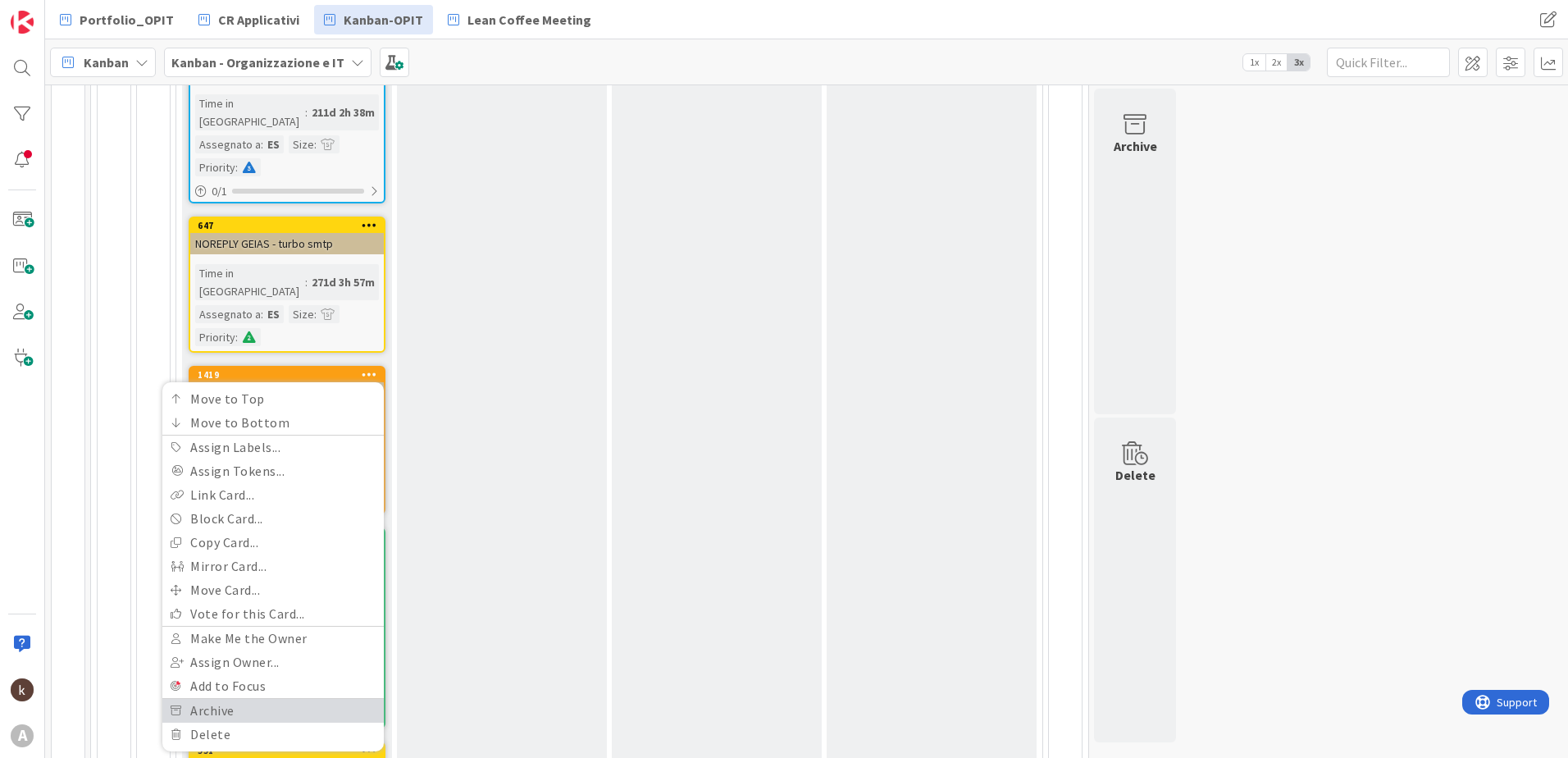
click at [269, 699] on link "Archive" at bounding box center [272, 711] width 221 height 24
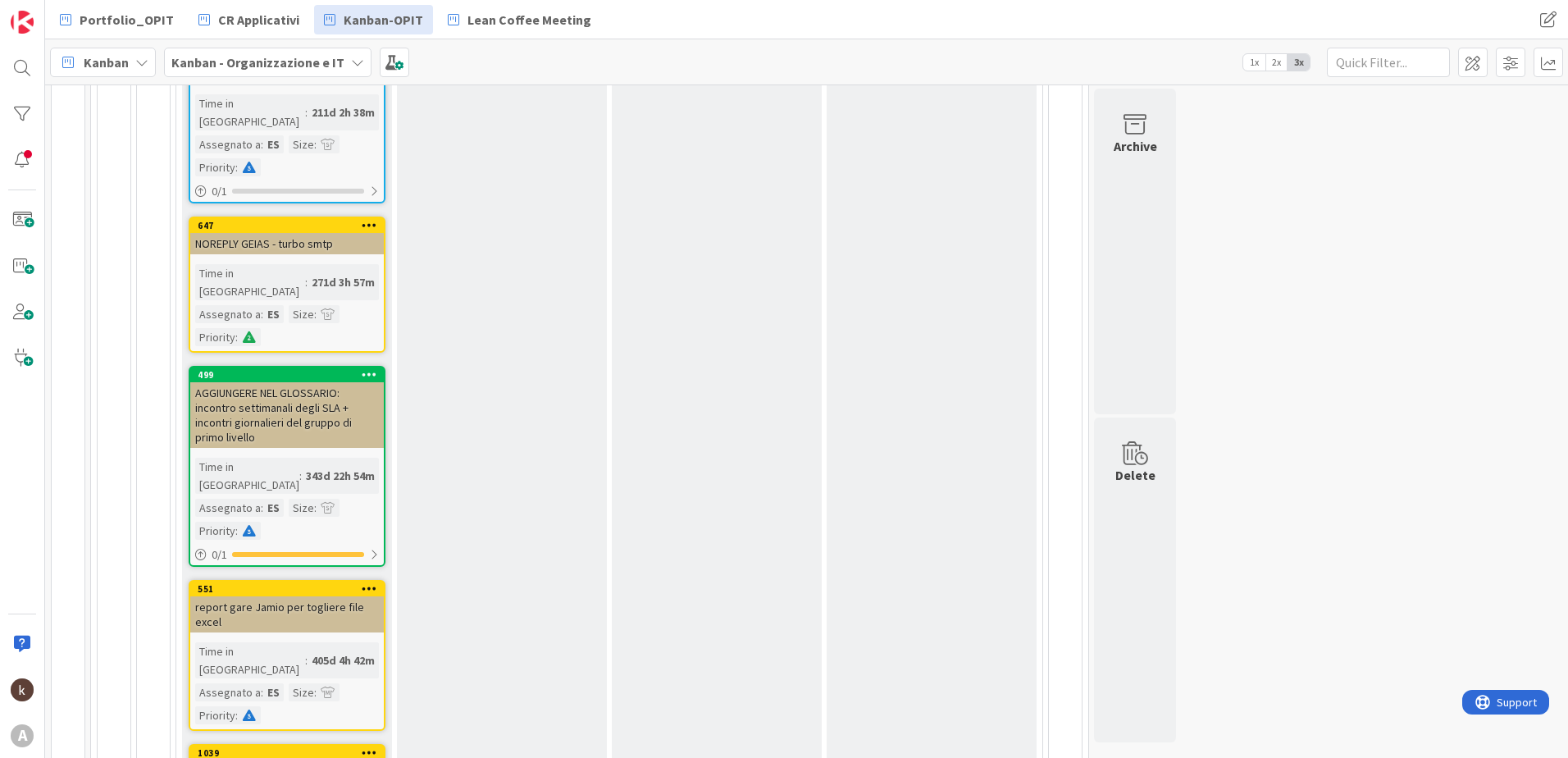
click at [362, 369] on icon at bounding box center [370, 374] width 16 height 11
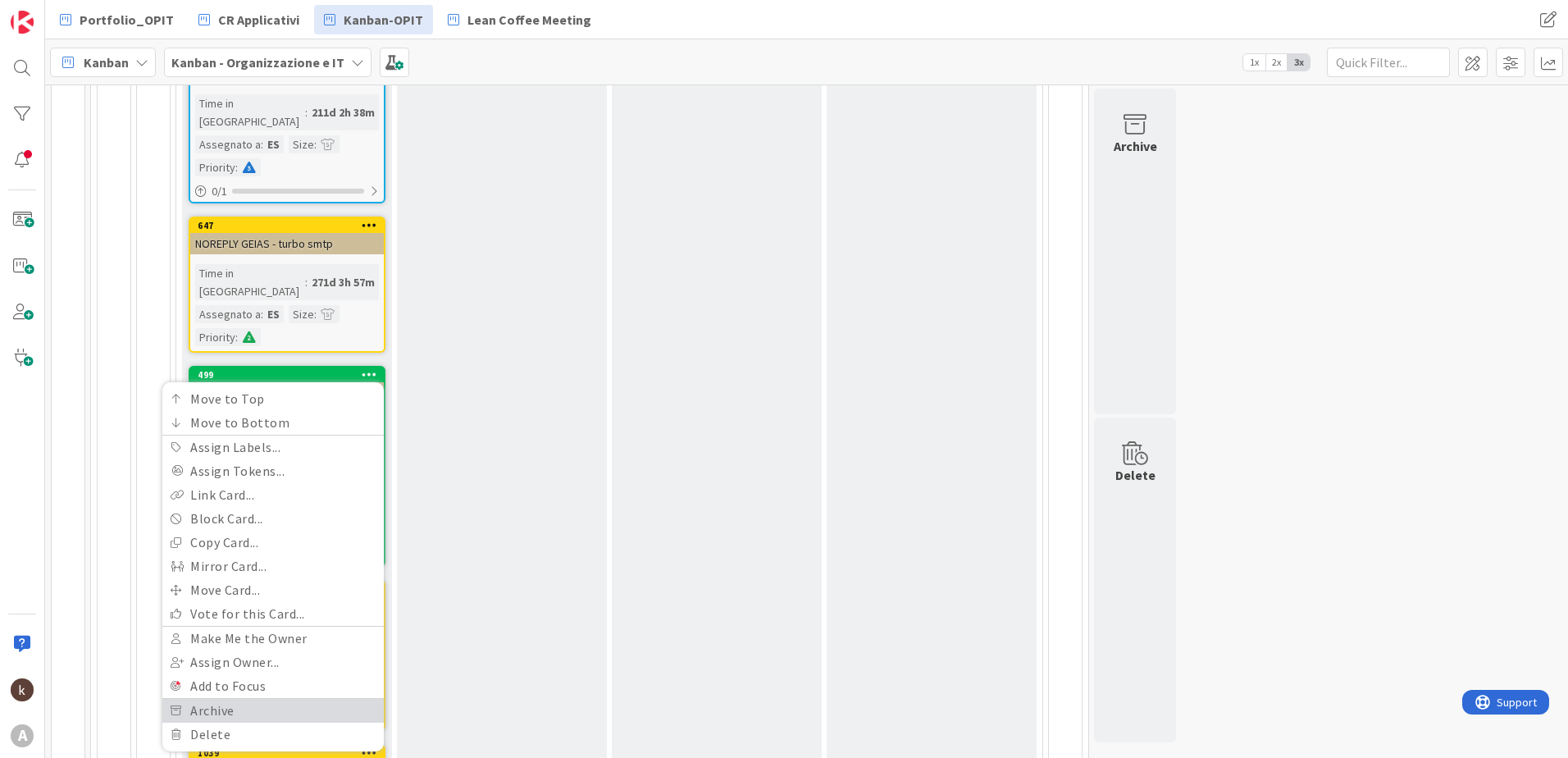
drag, startPoint x: 258, startPoint y: 527, endPoint x: 257, endPoint y: 512, distance: 15.0
click at [257, 699] on link "Archive" at bounding box center [272, 711] width 221 height 24
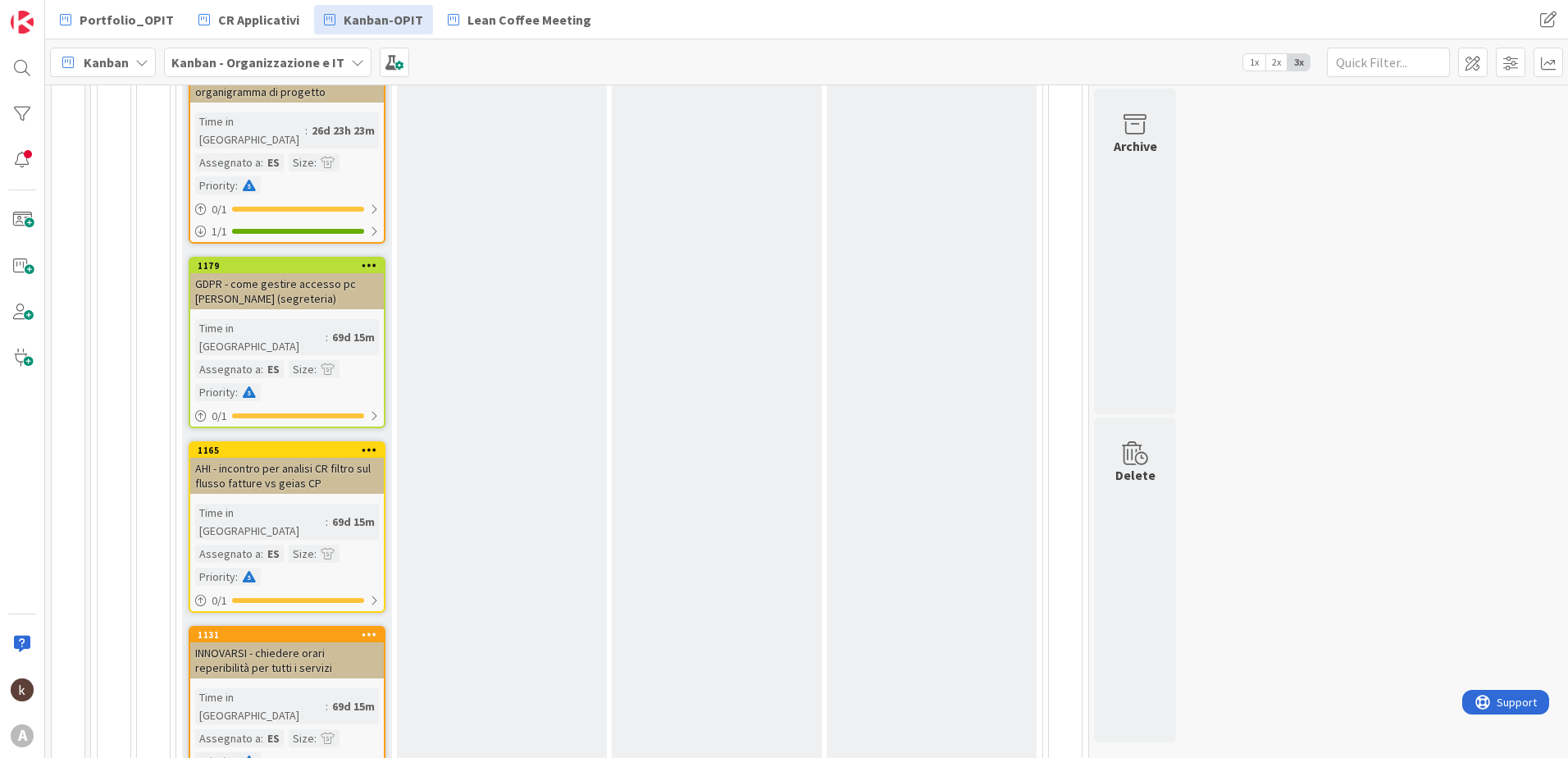
scroll to position [2397, 0]
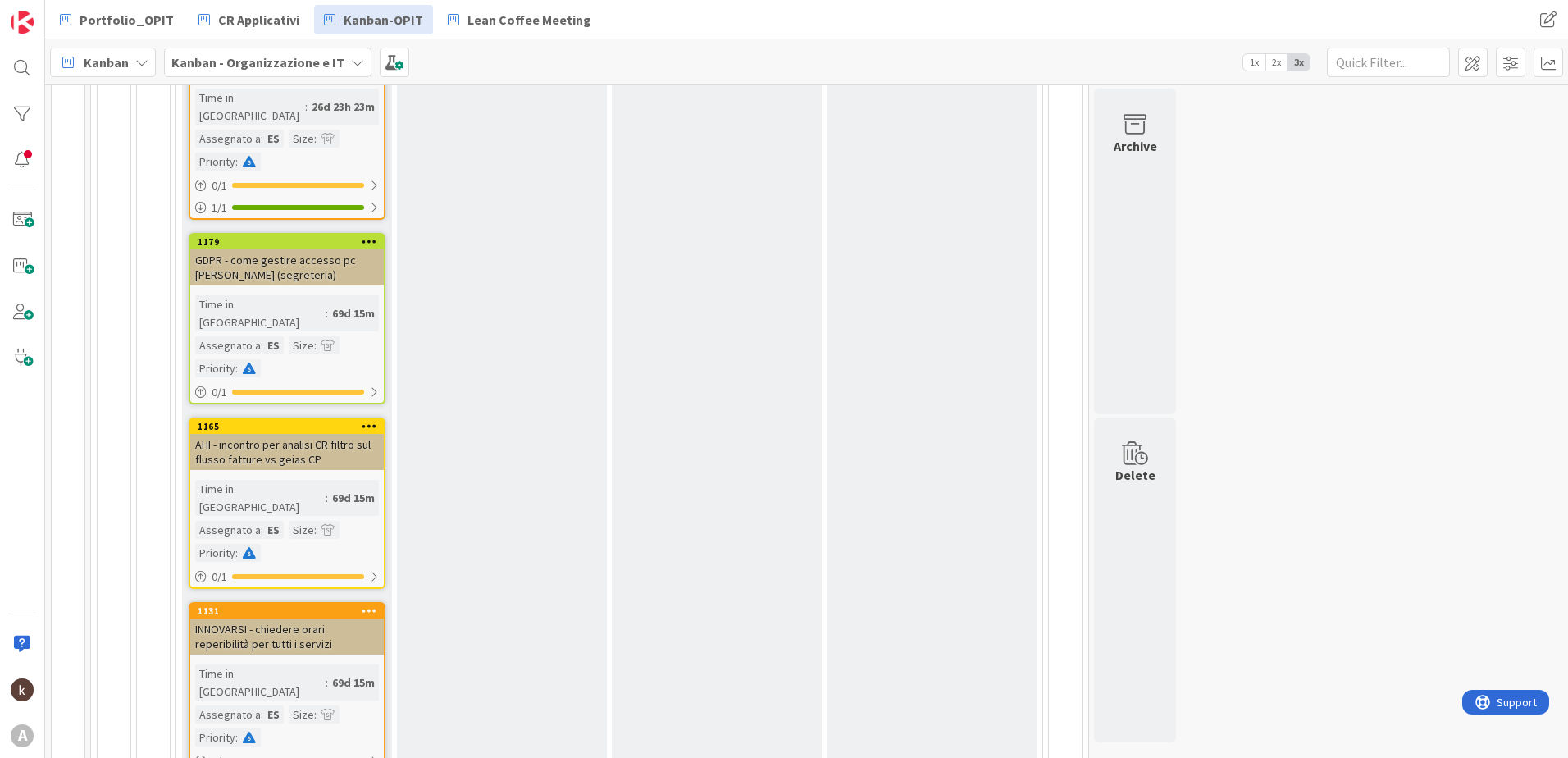
click at [370, 420] on icon at bounding box center [370, 425] width 16 height 11
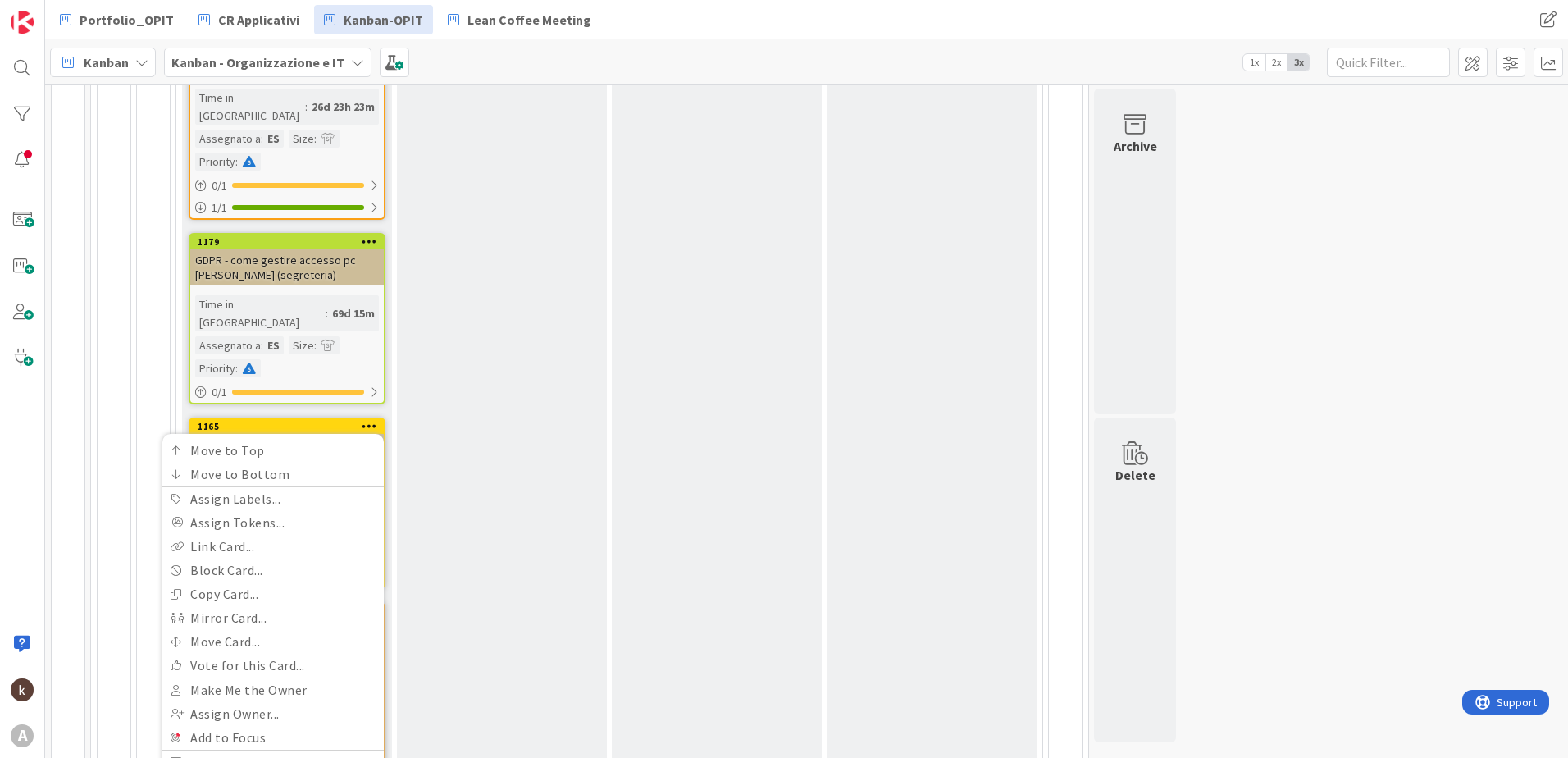
click at [370, 420] on icon at bounding box center [370, 425] width 16 height 11
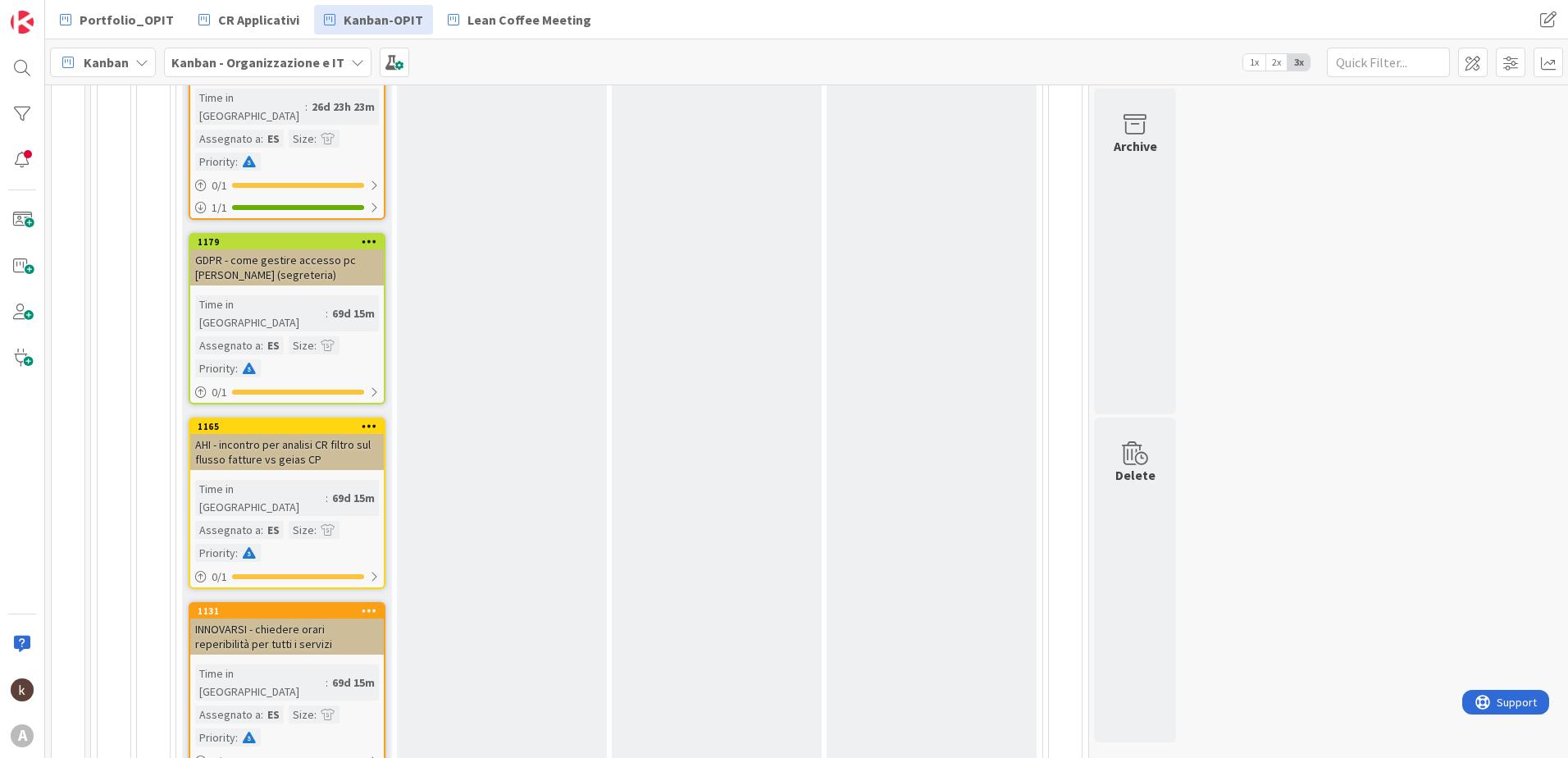
click at [370, 420] on icon at bounding box center [370, 425] width 16 height 11
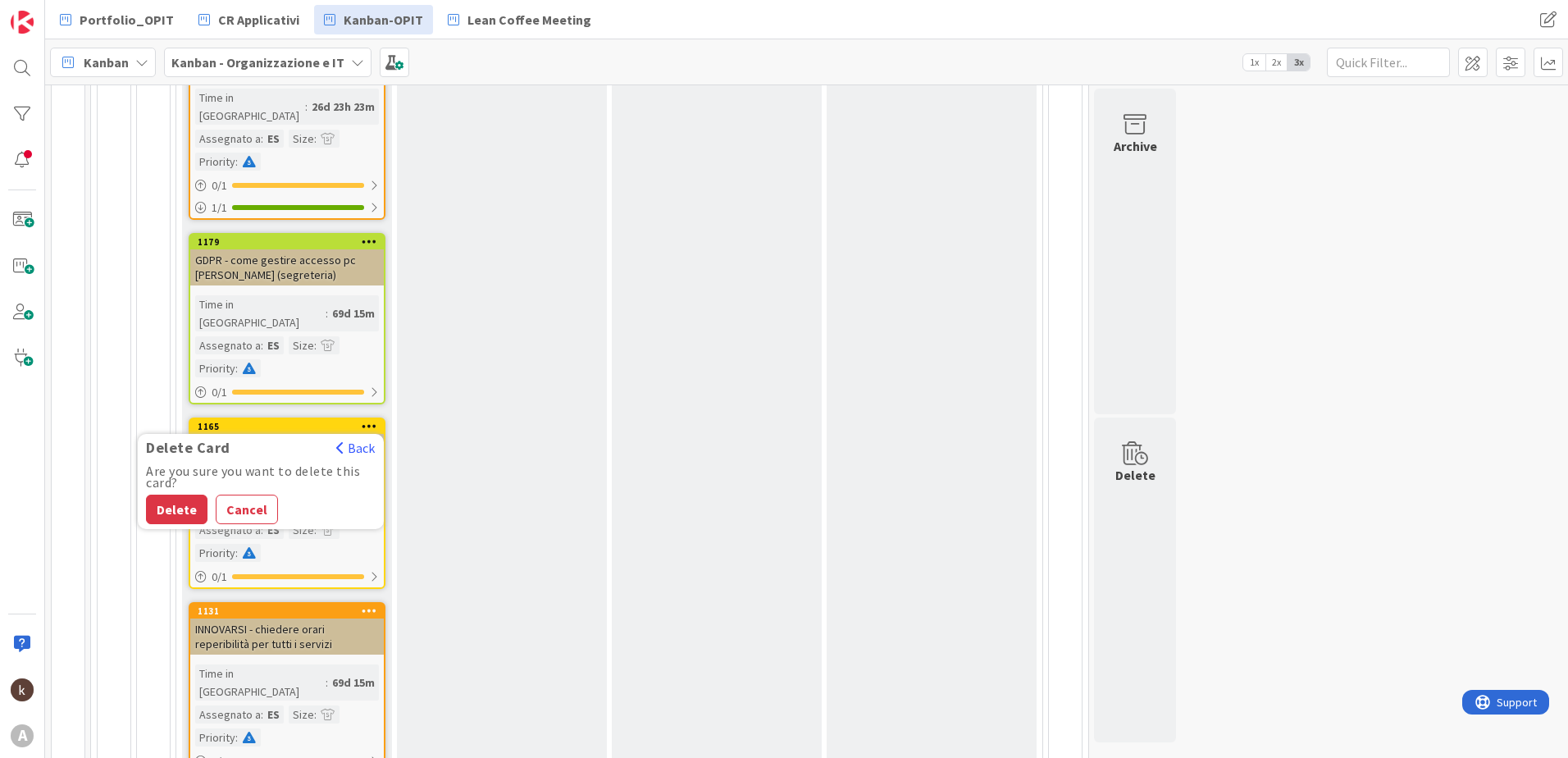
drag, startPoint x: 154, startPoint y: 246, endPoint x: 163, endPoint y: 247, distance: 9.1
click at [154, 495] on button "Delete" at bounding box center [177, 510] width 61 height 30
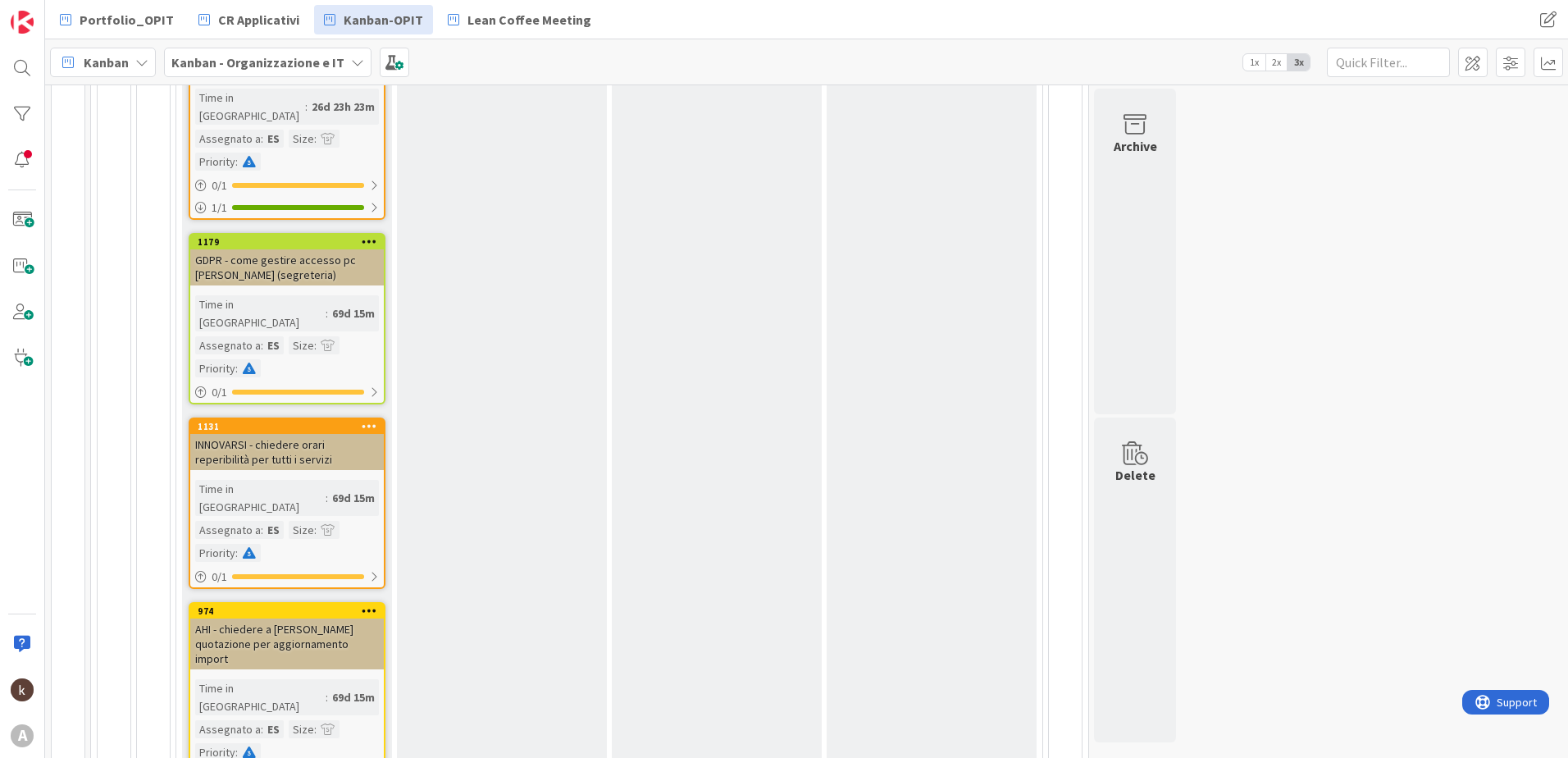
scroll to position [2439, 0]
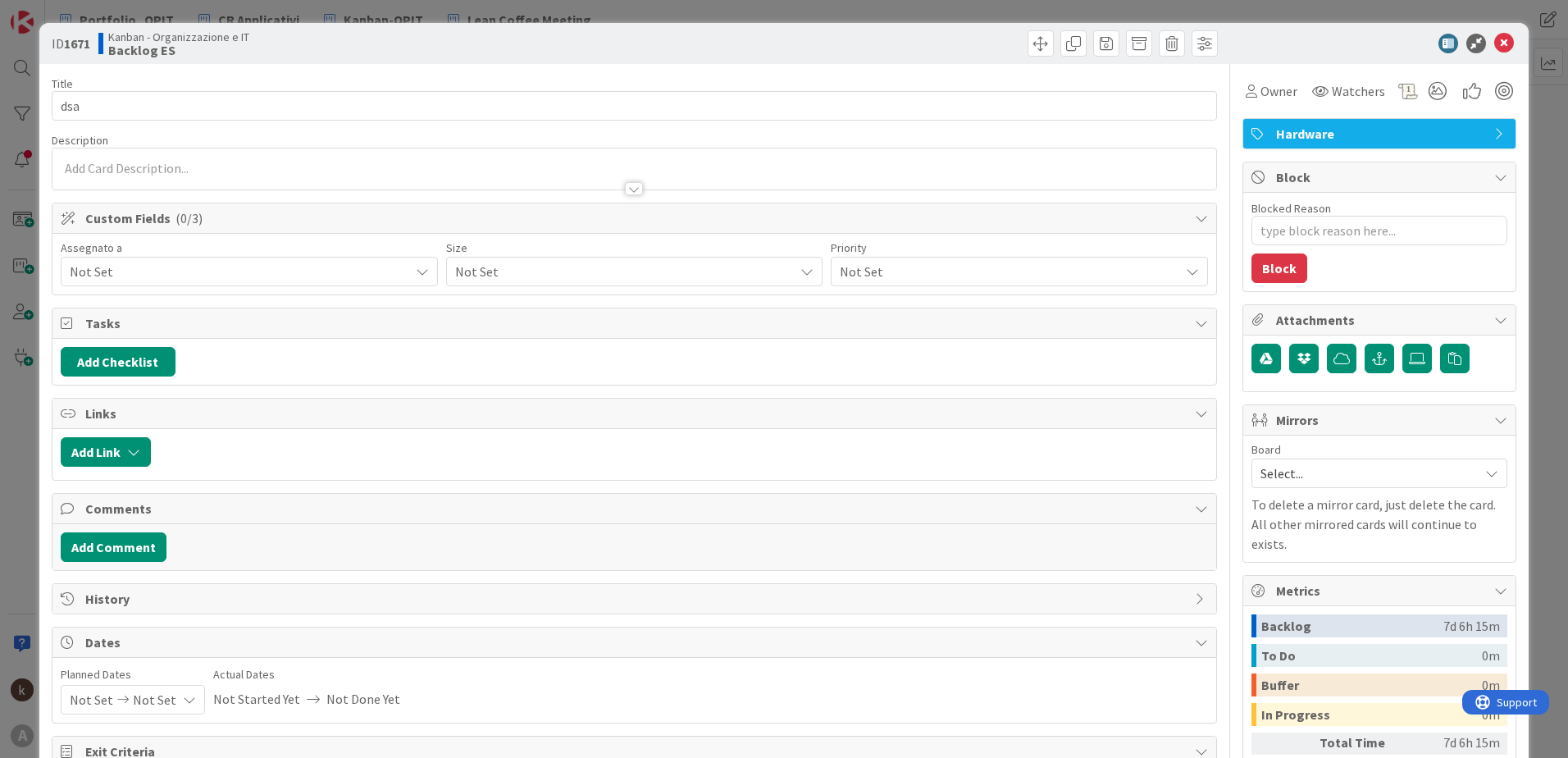
type textarea "x"
click at [1494, 45] on icon at bounding box center [1503, 43] width 19 height 19
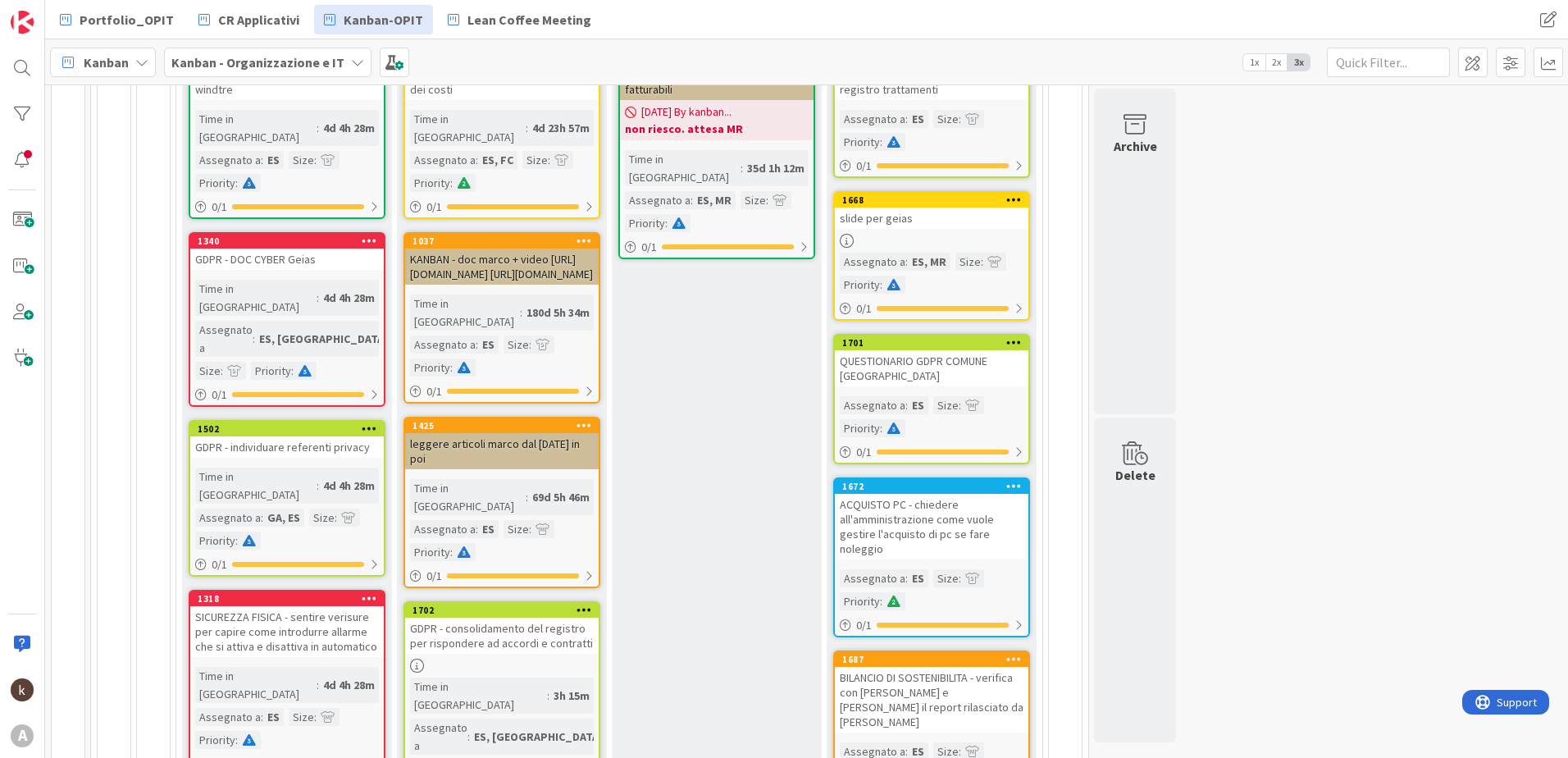
scroll to position [0, 0]
